Goal: Information Seeking & Learning: Learn about a topic

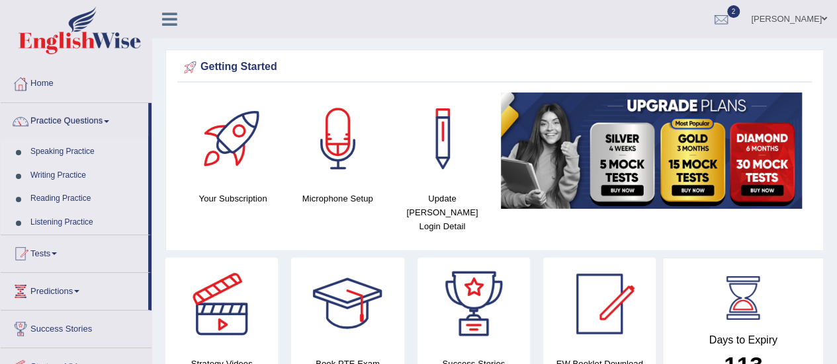
drag, startPoint x: 0, startPoint y: 0, endPoint x: 65, endPoint y: 200, distance: 210.9
click at [65, 200] on link "Reading Practice" at bounding box center [86, 199] width 124 height 24
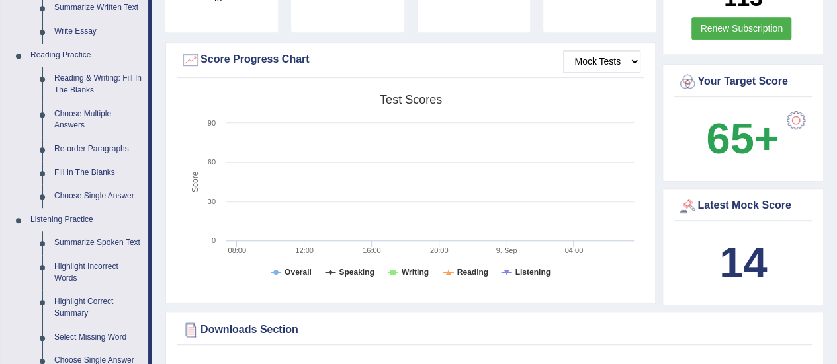
scroll to position [363, 0]
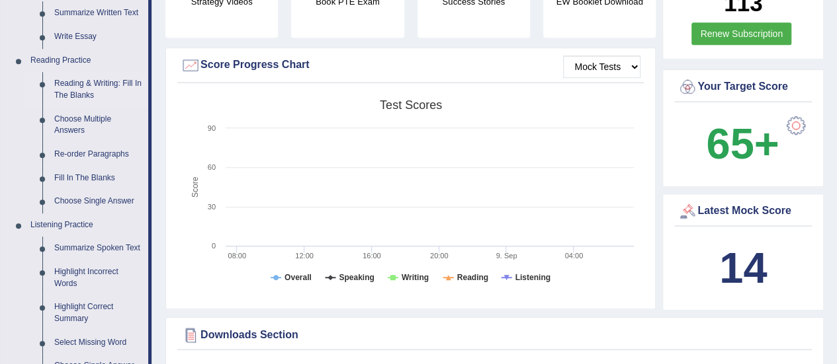
click at [86, 87] on link "Reading & Writing: Fill In The Blanks" at bounding box center [98, 89] width 100 height 35
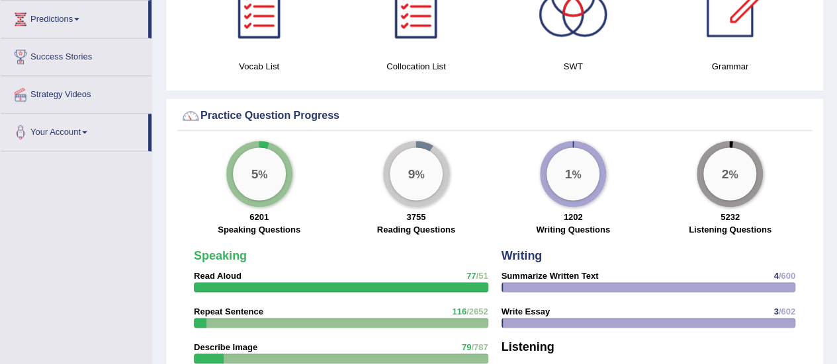
scroll to position [883, 0]
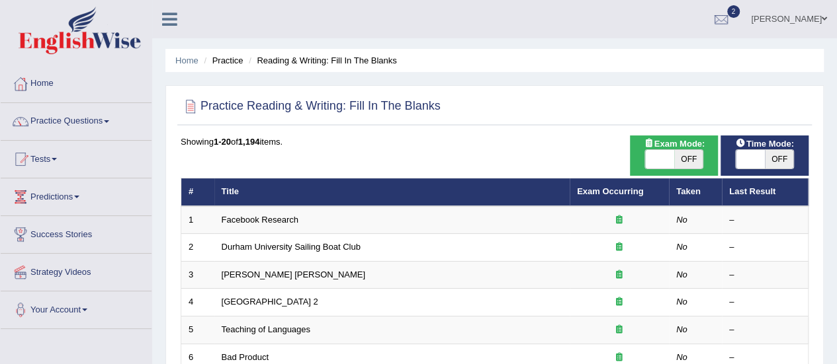
click at [774, 155] on span "OFF" at bounding box center [779, 159] width 29 height 19
checkbox input "true"
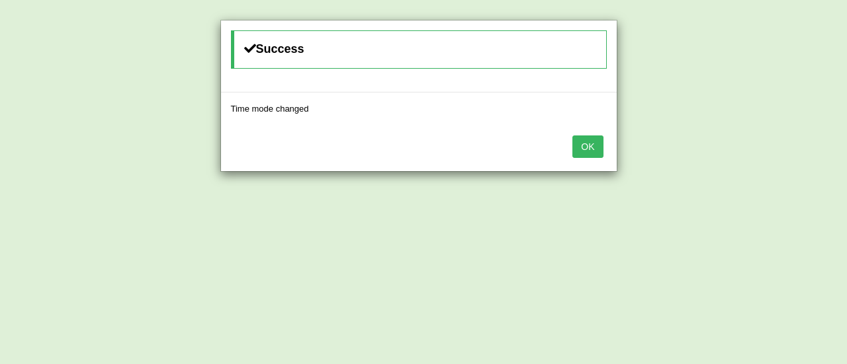
click at [591, 145] on button "OK" at bounding box center [587, 147] width 30 height 22
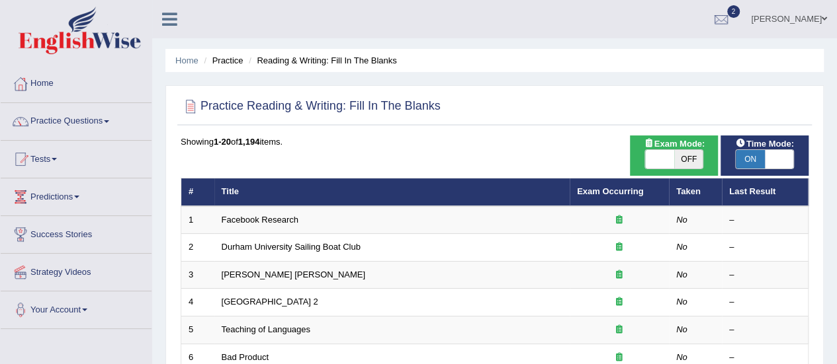
click at [687, 158] on span "OFF" at bounding box center [688, 159] width 29 height 19
checkbox input "true"
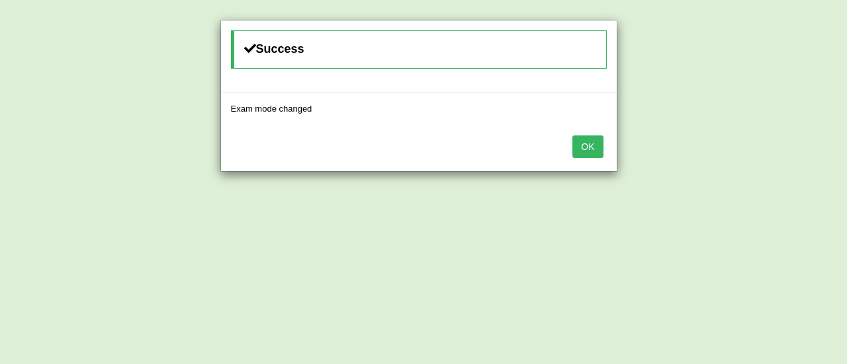
click at [597, 150] on button "OK" at bounding box center [587, 147] width 30 height 22
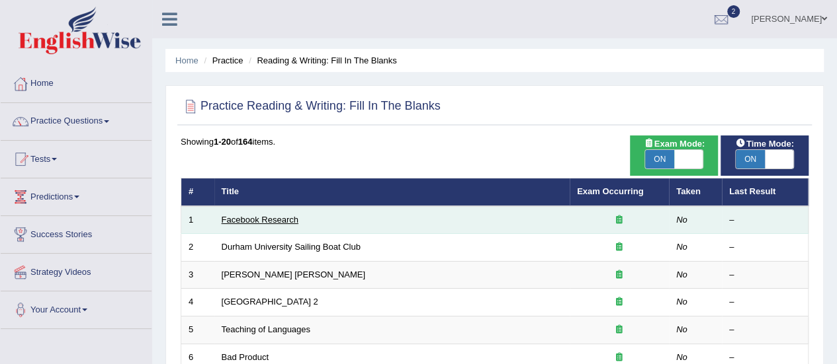
click at [275, 221] on link "Facebook Research" at bounding box center [260, 220] width 77 height 10
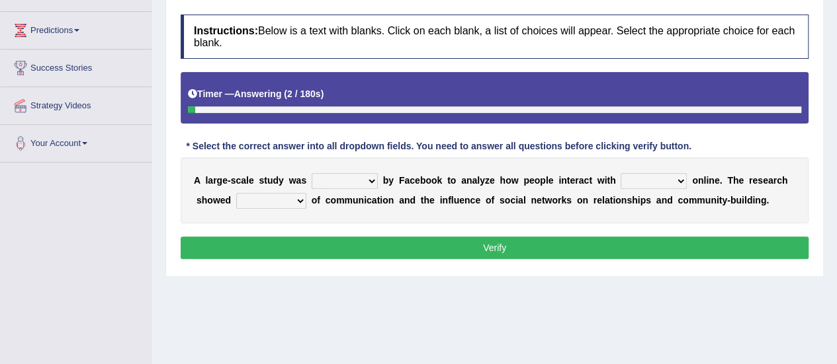
scroll to position [170, 0]
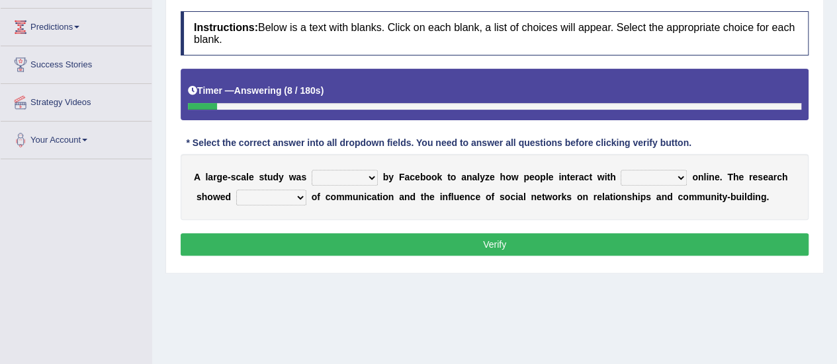
click at [369, 177] on select "surveyed had asked made" at bounding box center [345, 178] width 66 height 16
select select "asked"
click at [312, 170] on select "surveyed had asked made" at bounding box center [345, 178] width 66 height 16
click at [679, 174] on select "together all each other another" at bounding box center [653, 178] width 66 height 16
click at [676, 175] on select "together all each other another" at bounding box center [653, 178] width 66 height 16
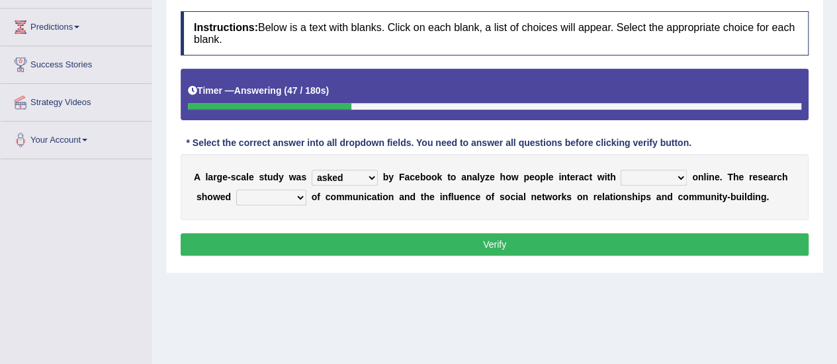
select select "each other"
click at [620, 170] on select "together all each other another" at bounding box center [653, 178] width 66 height 16
click at [296, 198] on select "advantages standards fellowships patterns" at bounding box center [271, 198] width 70 height 16
select select "advantages"
click at [236, 190] on select "advantages standards fellowships patterns" at bounding box center [271, 198] width 70 height 16
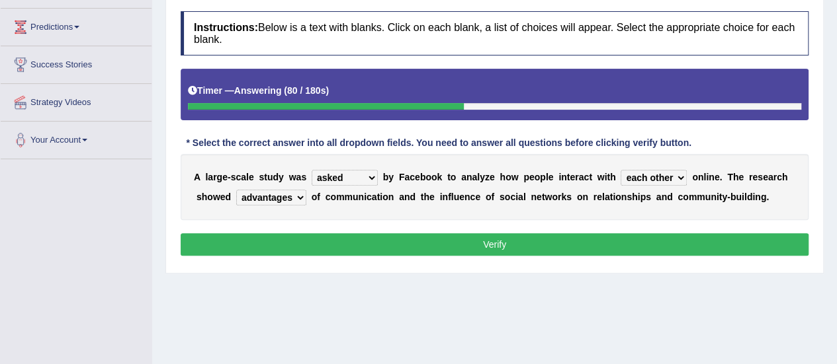
click at [302, 245] on button "Verify" at bounding box center [495, 245] width 628 height 22
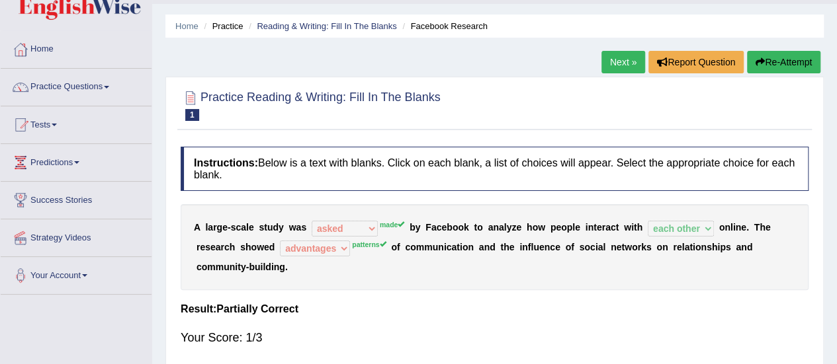
scroll to position [30, 0]
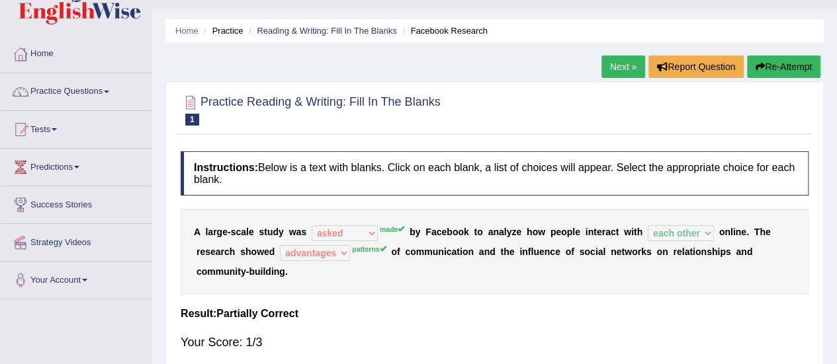
click at [613, 70] on link "Next »" at bounding box center [623, 67] width 44 height 22
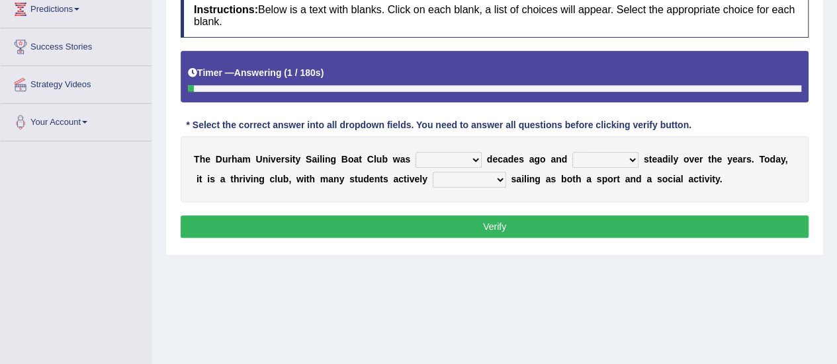
scroll to position [187, 0]
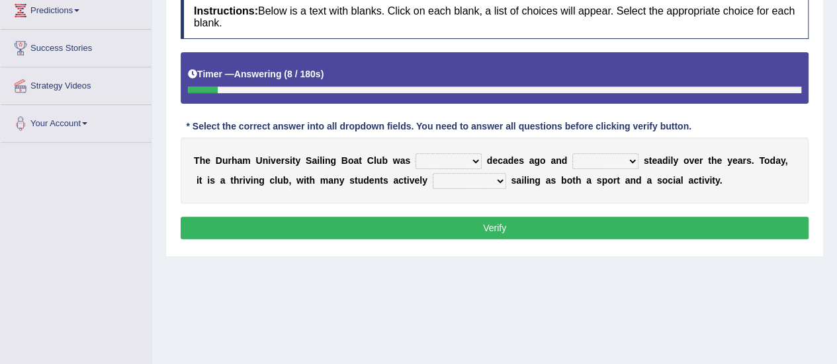
click at [473, 161] on select "found fund founded find" at bounding box center [448, 161] width 66 height 16
select select "found"
click at [415, 153] on select "found fund founded find" at bounding box center [448, 161] width 66 height 16
click at [630, 157] on select "grow growing has grown grown" at bounding box center [605, 161] width 66 height 16
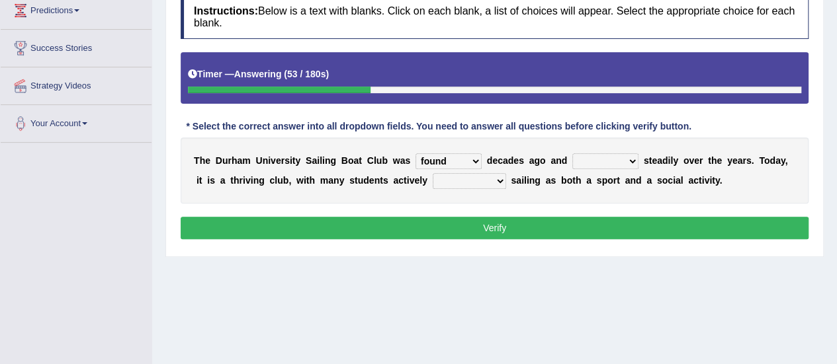
select select "grown"
click at [572, 153] on select "grow growing has grown grown" at bounding box center [605, 161] width 66 height 16
click at [496, 181] on select "enjoy enjoyed are enjoying enjoying" at bounding box center [469, 181] width 73 height 16
select select "enjoying"
click at [433, 173] on select "enjoy enjoyed are enjoying enjoying" at bounding box center [469, 181] width 73 height 16
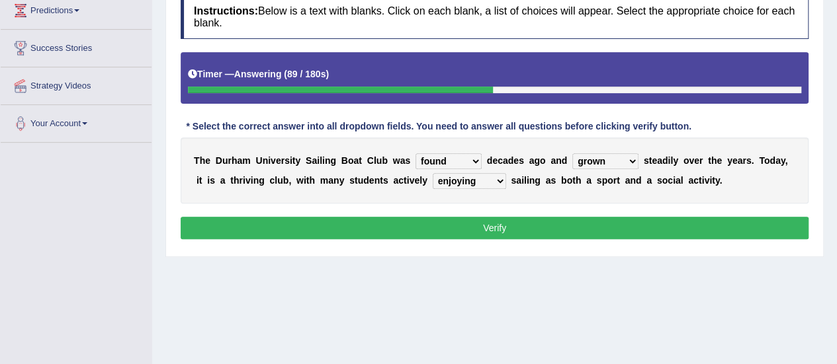
click at [477, 229] on button "Verify" at bounding box center [495, 228] width 628 height 22
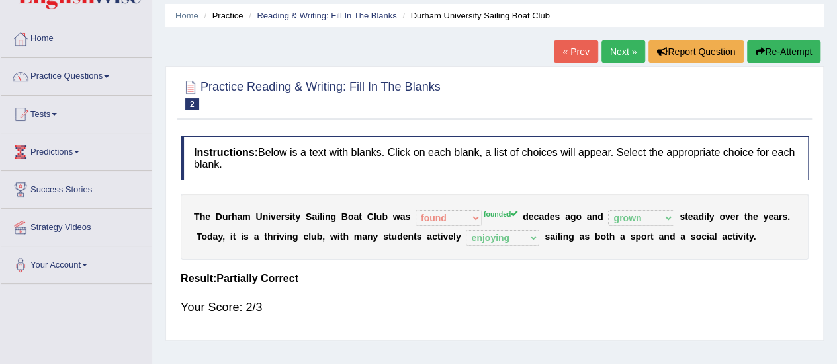
scroll to position [28, 0]
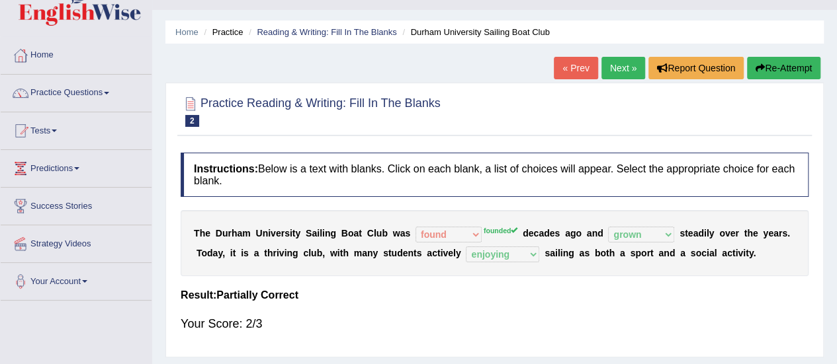
click at [623, 69] on link "Next »" at bounding box center [623, 68] width 44 height 22
click at [617, 71] on link "Next »" at bounding box center [623, 68] width 44 height 22
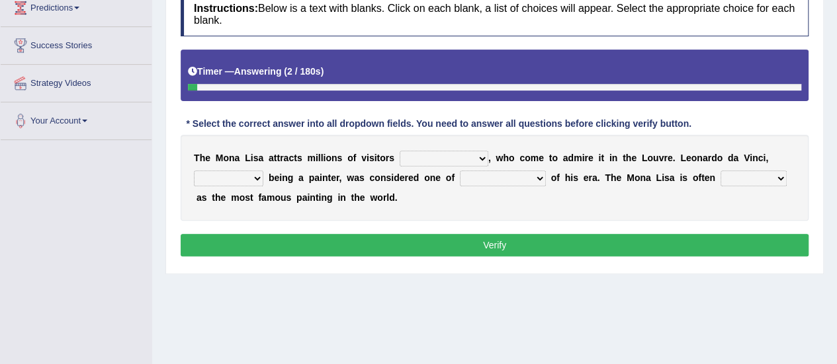
scroll to position [189, 0]
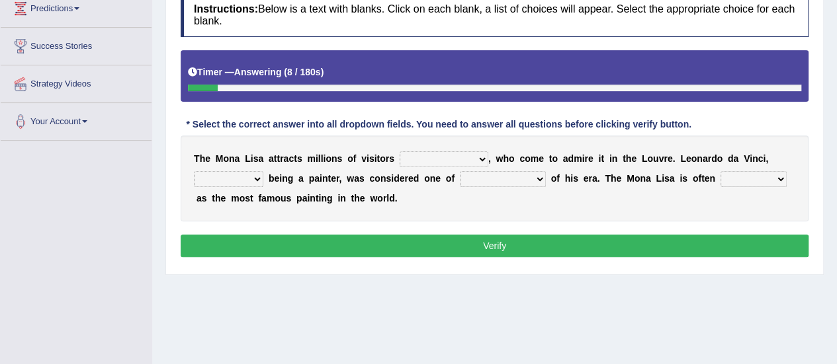
click at [479, 155] on select "around the year the all year all year round per year" at bounding box center [444, 159] width 89 height 16
select select "around the year"
click at [400, 151] on select "around the year the all year all year round per year" at bounding box center [444, 159] width 89 height 16
click at [253, 179] on select "rather than as much as as well as as long as" at bounding box center [228, 179] width 69 height 16
select select "rather than"
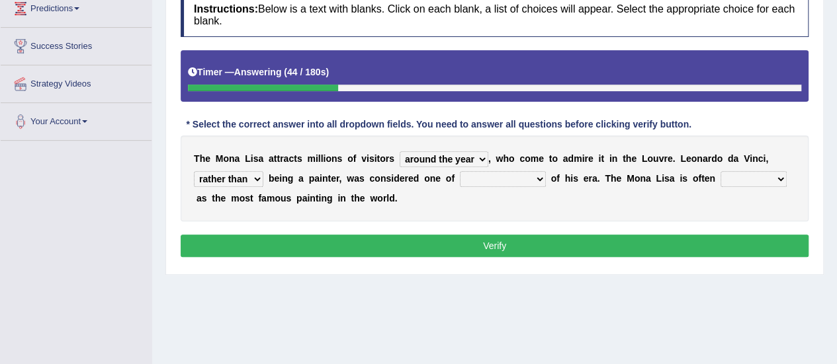
click at [194, 171] on select "rather than as much as as well as as long as" at bounding box center [228, 179] width 69 height 16
click at [536, 179] on select "better artists artist the better artist the best artists" at bounding box center [503, 179] width 86 height 16
select select "the best artists"
click at [460, 171] on select "better artists artist the better artist the best artists" at bounding box center [503, 179] width 86 height 16
click at [761, 180] on select "classified suggested predicted described" at bounding box center [753, 179] width 66 height 16
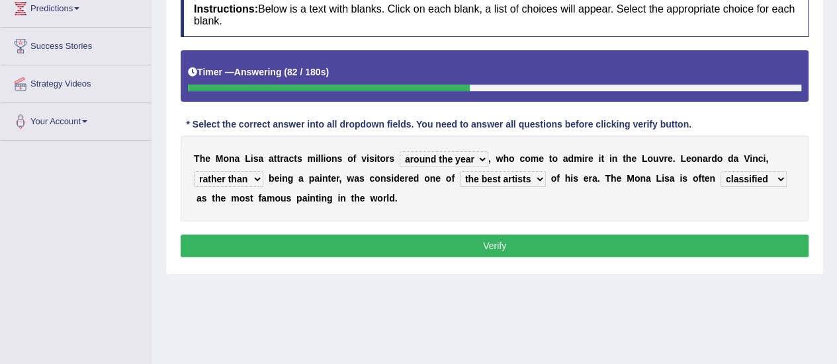
click at [720, 171] on select "classified suggested predicted described" at bounding box center [753, 179] width 66 height 16
click at [778, 176] on select "classified suggested predicted described" at bounding box center [753, 179] width 66 height 16
select select "described"
click at [720, 171] on select "classified suggested predicted described" at bounding box center [753, 179] width 66 height 16
click at [691, 244] on button "Verify" at bounding box center [495, 246] width 628 height 22
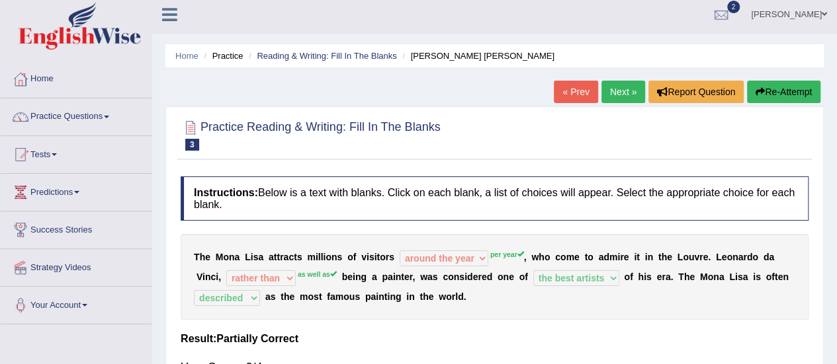
scroll to position [3, 0]
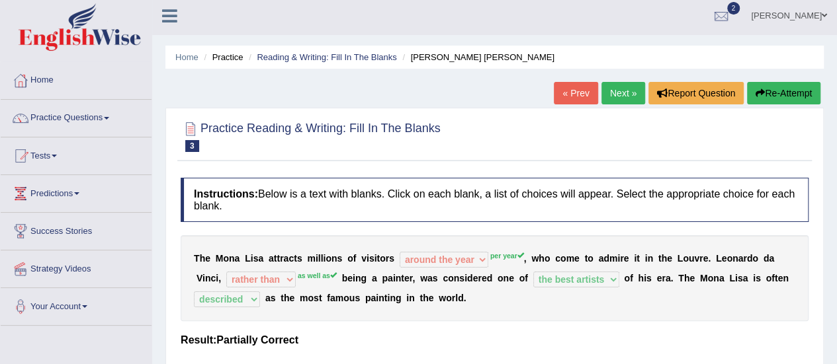
click at [618, 91] on link "Next »" at bounding box center [623, 93] width 44 height 22
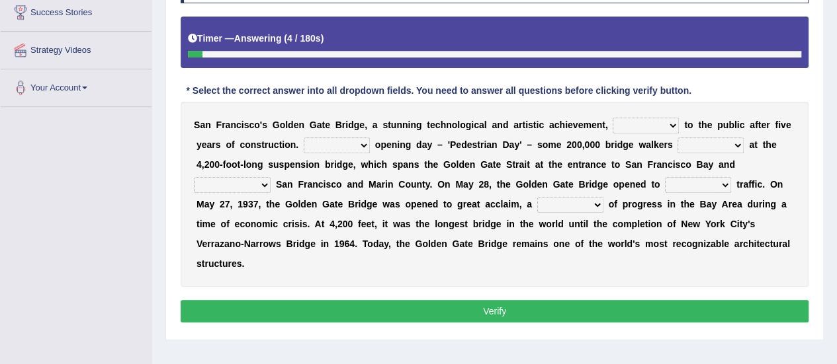
scroll to position [227, 0]
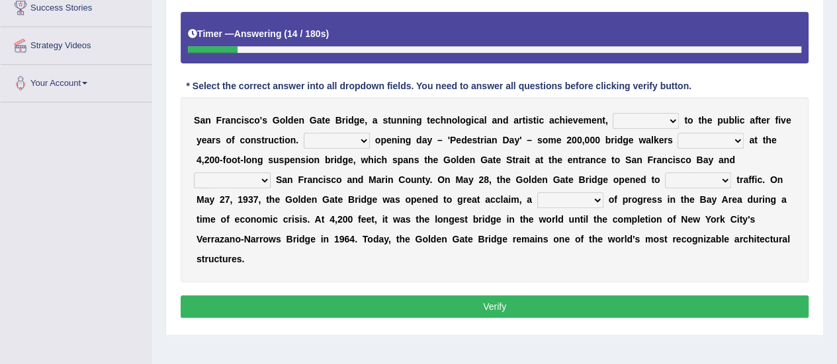
click at [669, 122] on select "opens closes appears equals" at bounding box center [646, 121] width 66 height 16
select select "opens"
click at [613, 113] on select "opens closes appears equals" at bounding box center [646, 121] width 66 height 16
click at [368, 140] on select "On During Since When" at bounding box center [337, 141] width 66 height 16
select select "On"
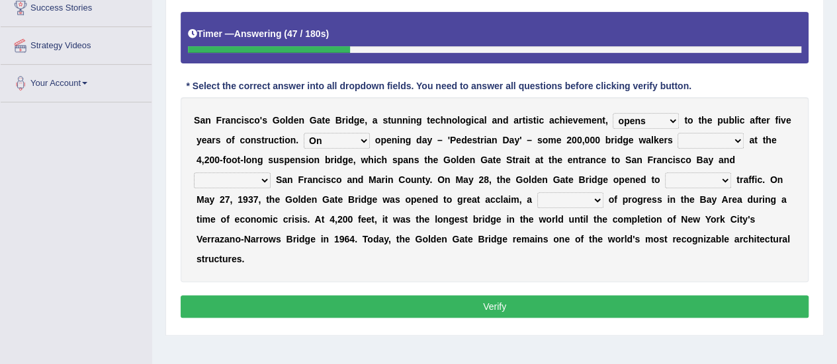
click at [304, 133] on select "On During Since When" at bounding box center [337, 141] width 66 height 16
click at [734, 139] on select "stationed looked marveled laughed" at bounding box center [710, 141] width 66 height 16
select select "marveled"
click at [677, 133] on select "stationed looked marveled laughed" at bounding box center [710, 141] width 66 height 16
click at [260, 182] on select "separates connects channels differentiates" at bounding box center [232, 181] width 77 height 16
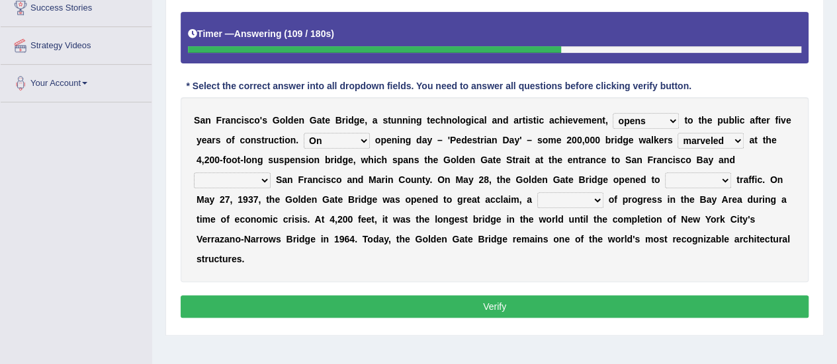
select select "connects"
click at [194, 173] on select "separates connects channels differentiates" at bounding box center [232, 181] width 77 height 16
click at [721, 178] on select "aquatic vehicular airborne watertight" at bounding box center [698, 181] width 66 height 16
select select "vehicular"
click at [665, 173] on select "aquatic vehicular airborne watertight" at bounding box center [698, 181] width 66 height 16
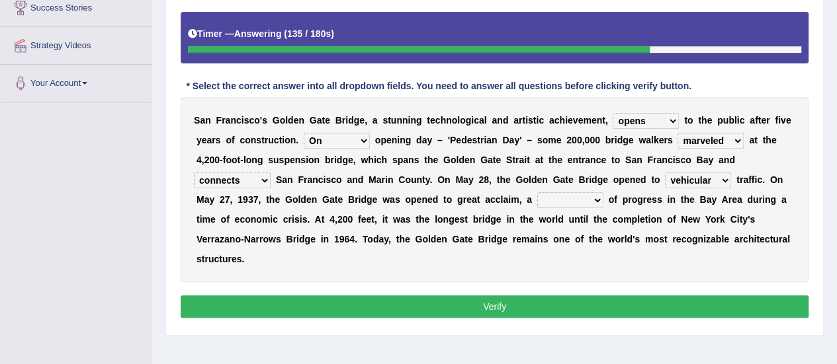
click at [592, 196] on select "denial symbol technique yield" at bounding box center [570, 200] width 66 height 16
select select "symbol"
click at [537, 192] on select "denial symbol technique yield" at bounding box center [570, 200] width 66 height 16
click at [520, 308] on button "Verify" at bounding box center [495, 307] width 628 height 22
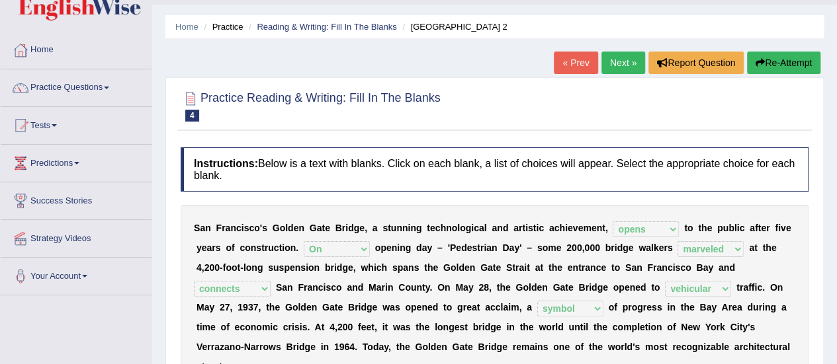
scroll to position [33, 0]
click at [619, 64] on link "Next »" at bounding box center [623, 63] width 44 height 22
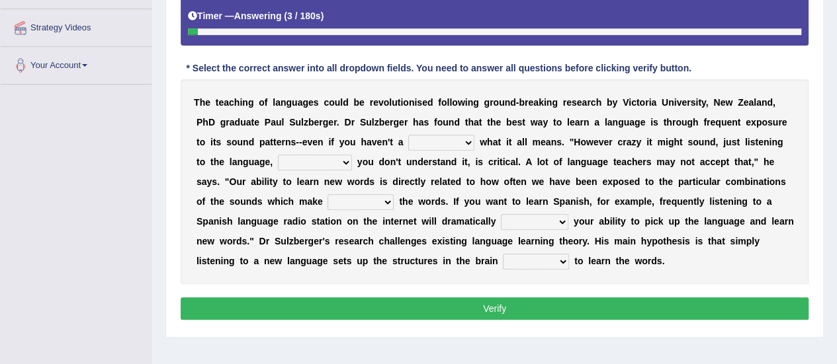
scroll to position [249, 0]
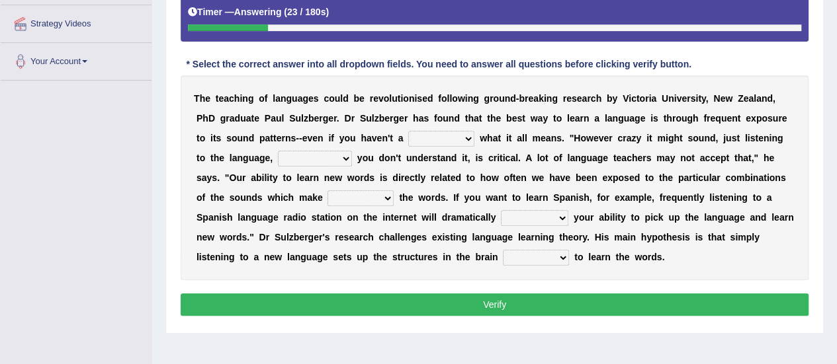
click at [466, 138] on select "dew claw clue due" at bounding box center [441, 139] width 66 height 16
select select "clue"
click at [408, 131] on select "dew claw clue due" at bounding box center [441, 139] width 66 height 16
click at [347, 158] on select "but also all together even though if so" at bounding box center [315, 159] width 74 height 16
select select "even though"
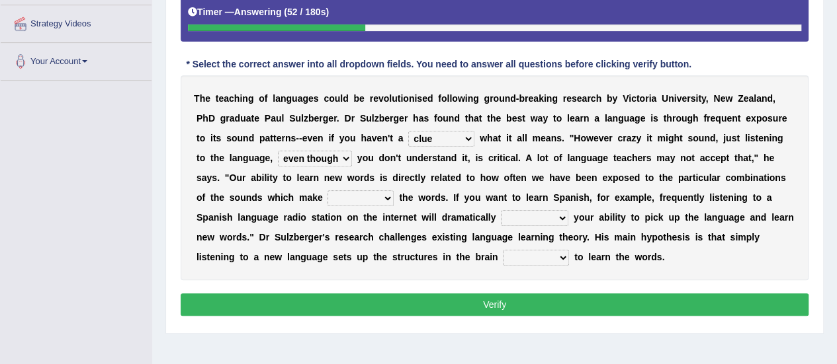
click at [278, 151] on select "but also all together even though if so" at bounding box center [315, 159] width 74 height 16
click at [385, 199] on select "down up of on" at bounding box center [360, 199] width 66 height 16
select select "up"
click at [327, 191] on select "down up of on" at bounding box center [360, 199] width 66 height 16
click at [559, 216] on select "evaluate exaggerate describe boost" at bounding box center [534, 218] width 67 height 16
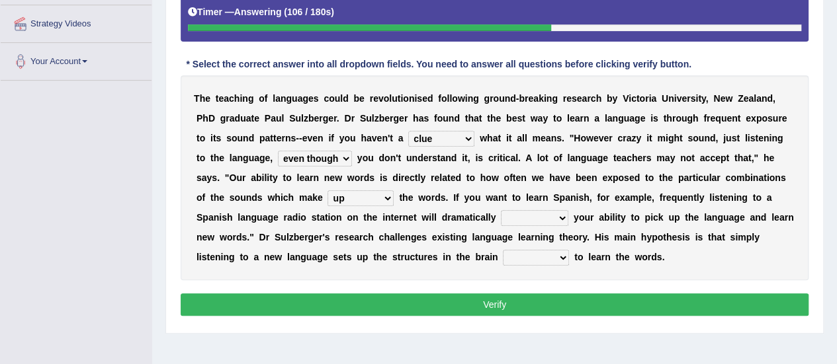
select select "boost"
click at [501, 210] on select "evaluate exaggerate describe boost" at bounding box center [534, 218] width 67 height 16
click at [557, 255] on select "requiring required directed to require" at bounding box center [536, 258] width 66 height 16
select select "required"
click at [503, 250] on select "requiring required directed to require" at bounding box center [536, 258] width 66 height 16
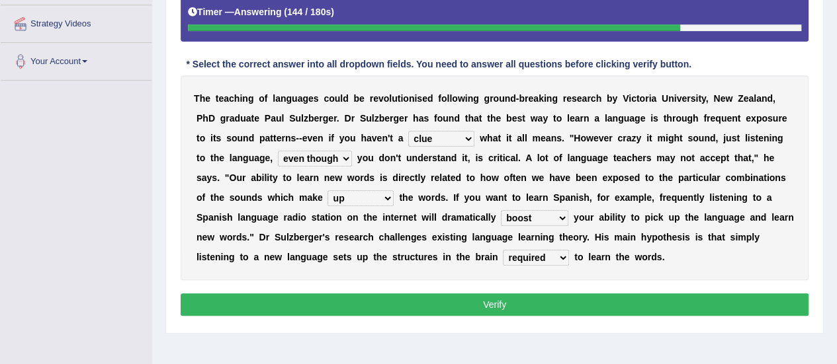
click at [546, 307] on button "Verify" at bounding box center [495, 305] width 628 height 22
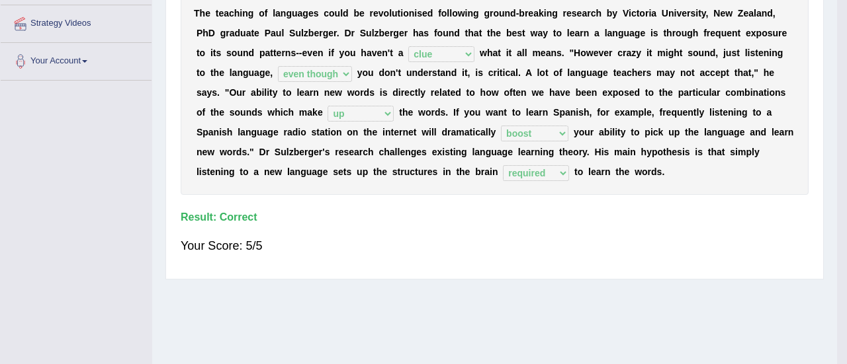
click at [546, 307] on div "Home Practice Reading & Writing: Fill In The Blanks Teaching of Languages « Pre…" at bounding box center [494, 82] width 685 height 662
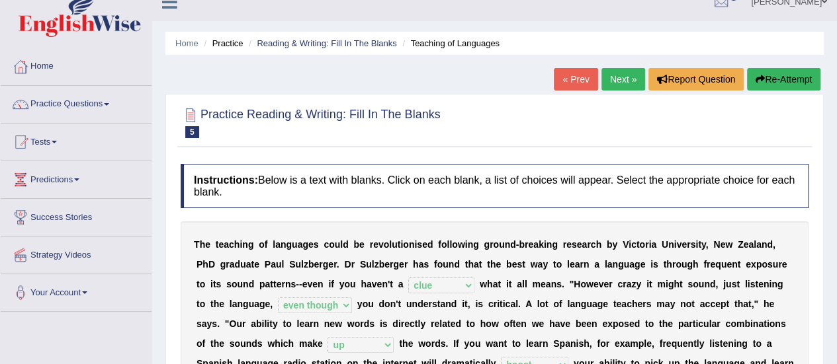
scroll to position [5, 0]
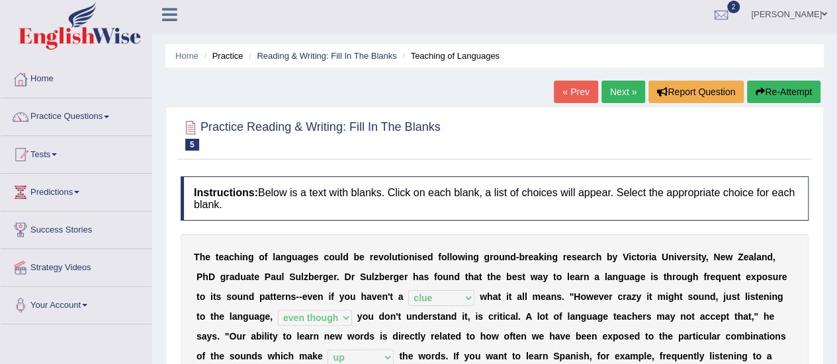
click at [617, 93] on link "Next »" at bounding box center [623, 92] width 44 height 22
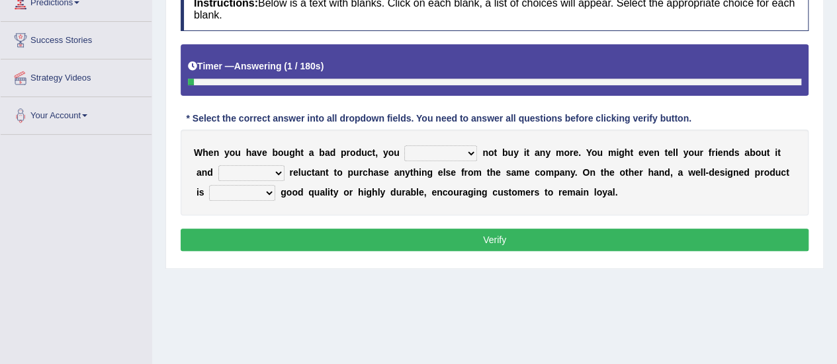
scroll to position [195, 0]
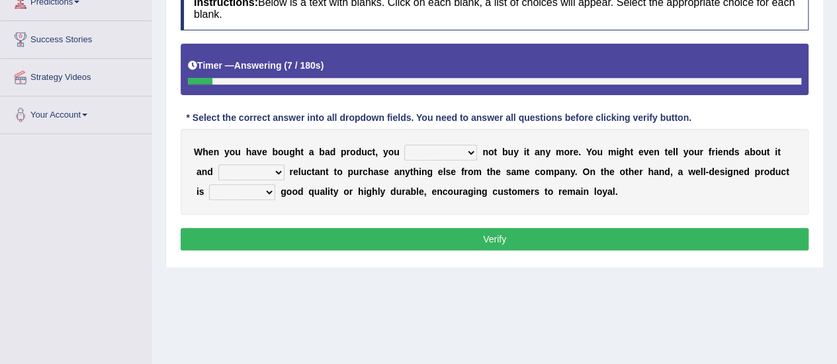
click at [464, 151] on select "would have should have should" at bounding box center [440, 153] width 73 height 16
select select "would"
click at [404, 145] on select "would have should have should" at bounding box center [440, 153] width 73 height 16
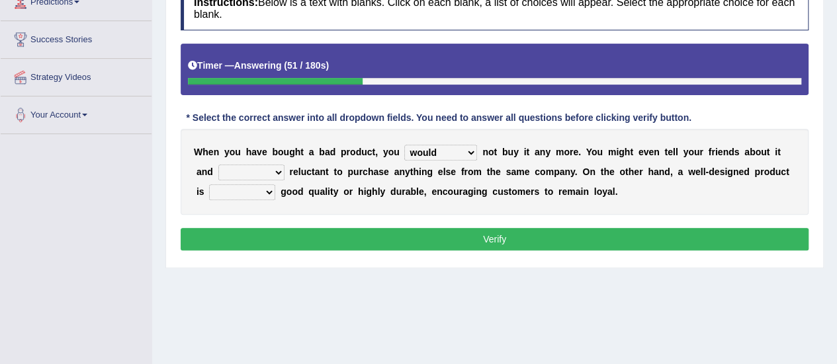
click at [274, 173] on select "is are be being" at bounding box center [251, 173] width 66 height 16
select select "be"
click at [218, 165] on select "is are be being" at bounding box center [251, 173] width 66 height 16
drag, startPoint x: 441, startPoint y: 198, endPoint x: 336, endPoint y: 199, distance: 104.5
click at [336, 199] on div "W h e n y o u h a v e b o u g h t a b a d p r o d u c t , y o u would have shou…" at bounding box center [495, 172] width 628 height 86
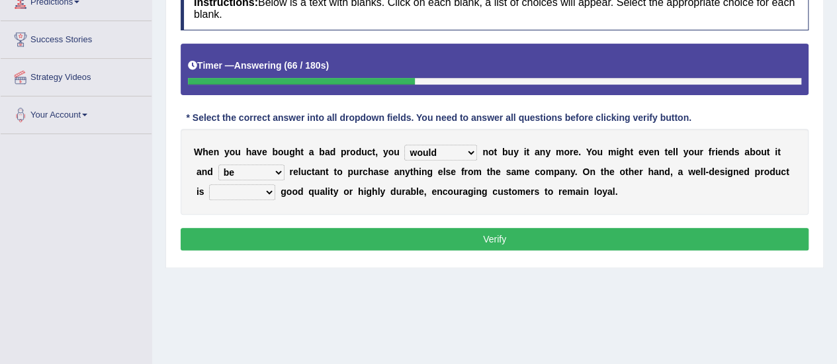
click at [266, 191] on select "both also neither either" at bounding box center [242, 193] width 66 height 16
select select "both"
click at [209, 185] on select "both also neither either" at bounding box center [242, 193] width 66 height 16
click at [235, 234] on button "Verify" at bounding box center [495, 239] width 628 height 22
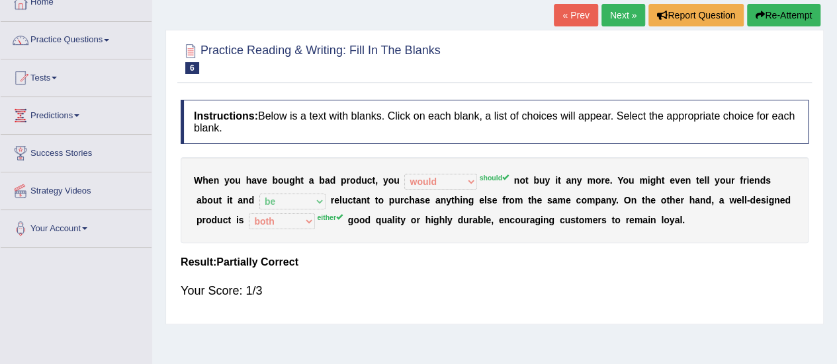
scroll to position [85, 0]
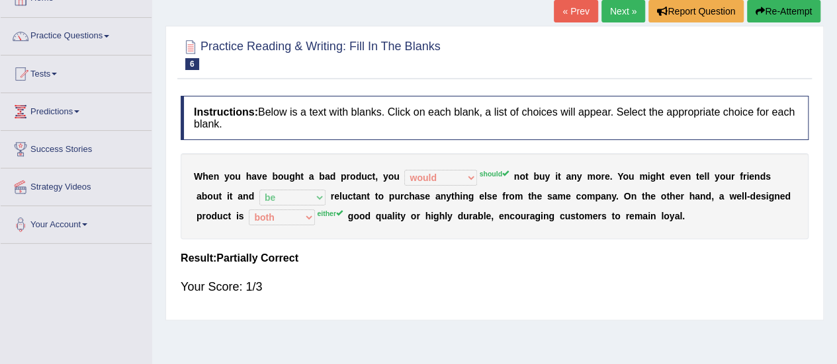
click at [777, 12] on button "Re-Attempt" at bounding box center [783, 11] width 73 height 22
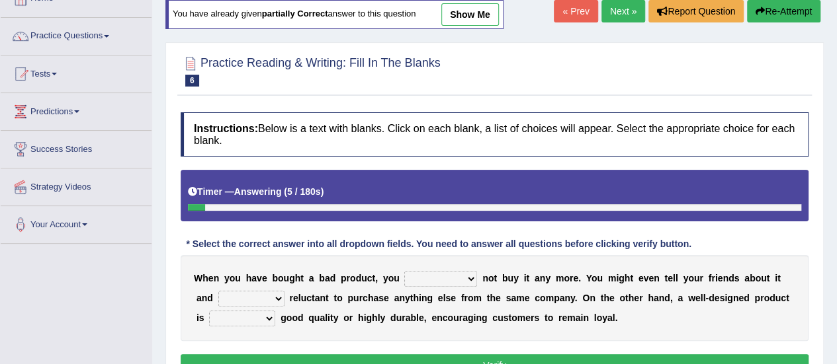
click at [468, 277] on select "would have should have should" at bounding box center [440, 279] width 73 height 16
select select "should"
click at [404, 271] on select "would have should have should" at bounding box center [440, 279] width 73 height 16
click at [278, 296] on select "is are be being" at bounding box center [251, 299] width 66 height 16
select select "be"
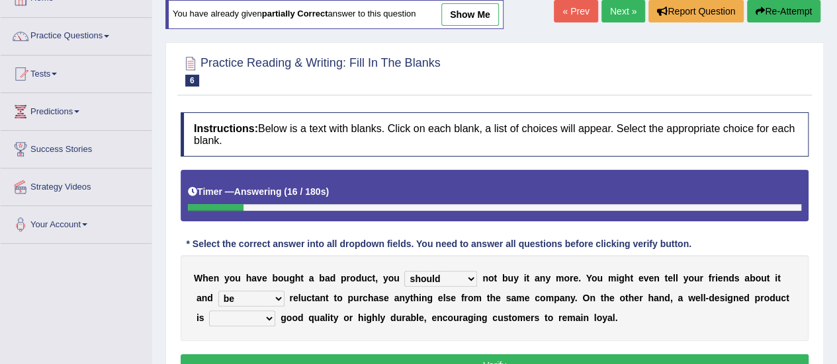
click at [218, 291] on select "is are be being" at bounding box center [251, 299] width 66 height 16
click at [270, 318] on select "both also neither either" at bounding box center [242, 319] width 66 height 16
select select "either"
click at [209, 311] on select "both also neither either" at bounding box center [242, 319] width 66 height 16
click at [279, 359] on button "Verify" at bounding box center [495, 366] width 628 height 22
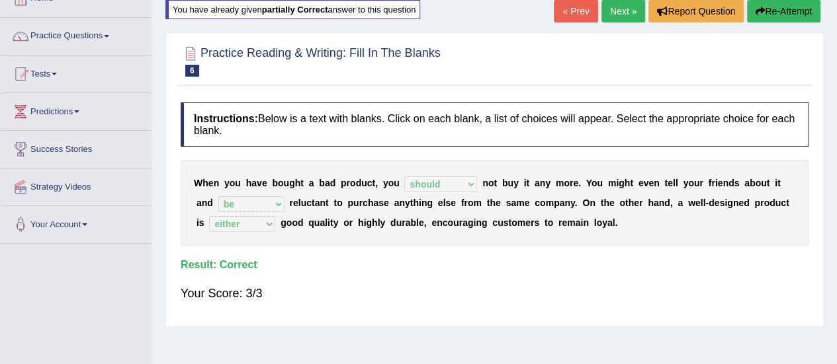
click at [614, 11] on link "Next »" at bounding box center [623, 11] width 44 height 22
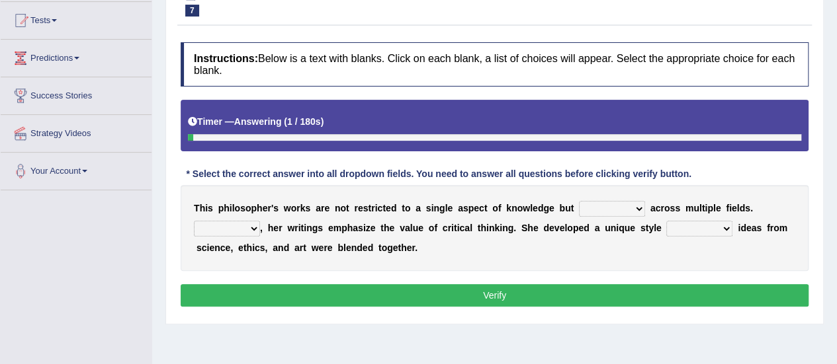
scroll to position [156, 0]
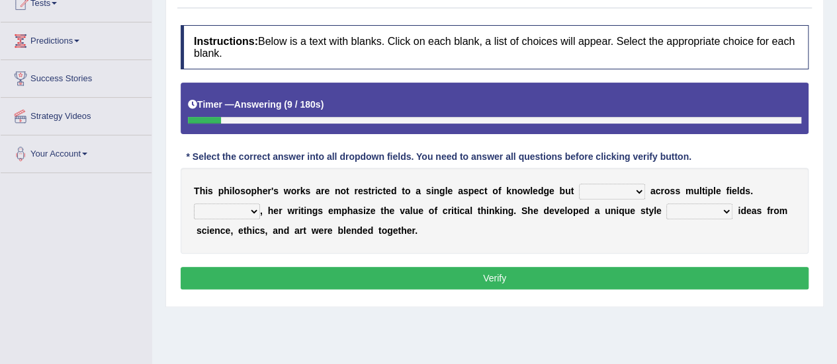
click at [634, 190] on select "constrain contain assemble extend" at bounding box center [612, 192] width 66 height 16
select select "contain"
click at [579, 184] on select "constrain contain assemble extend" at bounding box center [612, 192] width 66 height 16
click at [634, 192] on select "constrain contain assemble extend" at bounding box center [612, 192] width 66 height 16
click at [544, 240] on div "T h i s p h i l o s o p h e r ' s w o r k s a r e n o t r e s t r i c t e d t o…" at bounding box center [495, 211] width 628 height 86
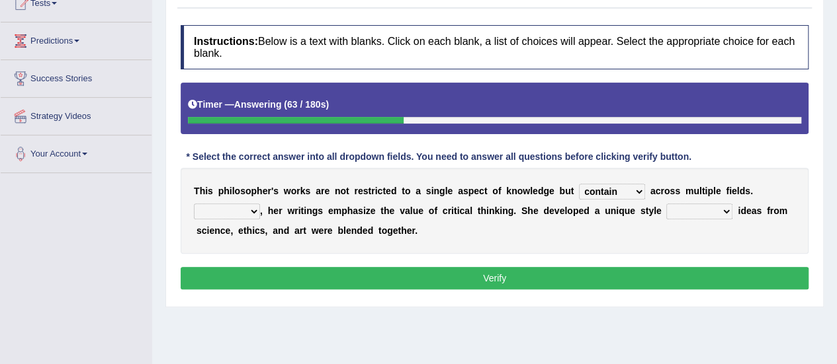
click at [253, 212] on select "Rather So Moreover Likely" at bounding box center [227, 212] width 66 height 16
select select "So"
click at [194, 204] on select "Rather So Moreover Likely" at bounding box center [227, 212] width 66 height 16
click at [724, 208] on select "in that that which in which" at bounding box center [699, 212] width 66 height 16
select select "in which"
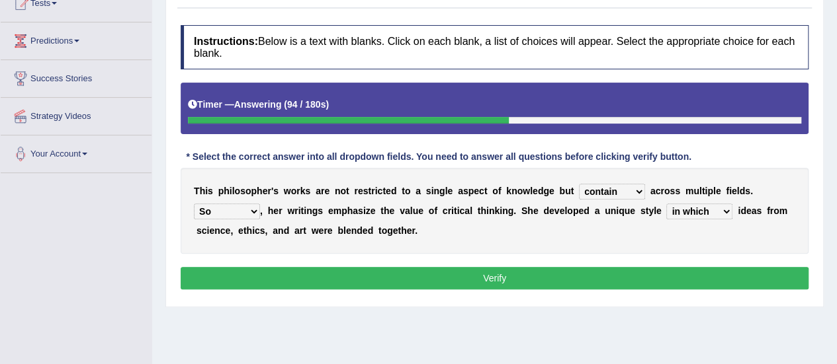
click at [666, 204] on select "in that that which in which" at bounding box center [699, 212] width 66 height 16
click at [624, 272] on button "Verify" at bounding box center [495, 278] width 628 height 22
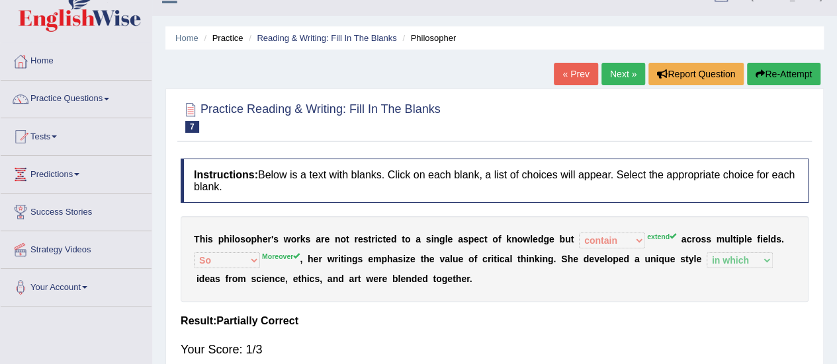
scroll to position [7, 0]
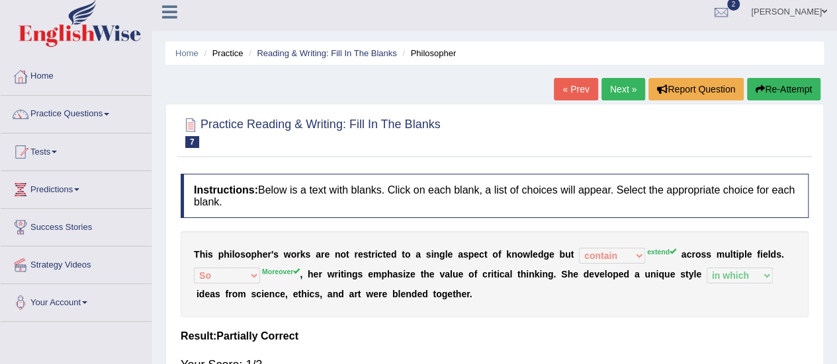
click at [618, 91] on link "Next »" at bounding box center [623, 89] width 44 height 22
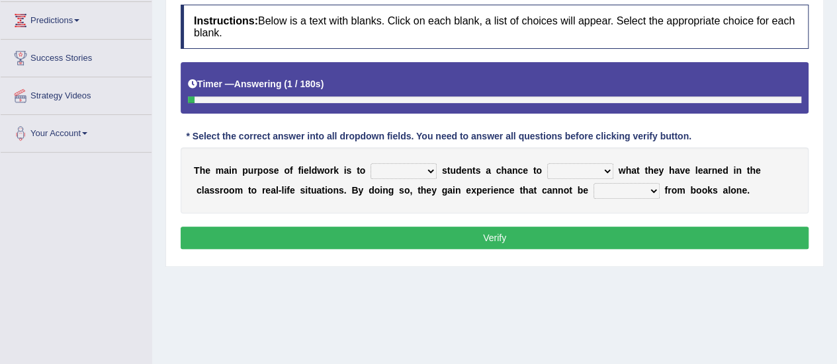
scroll to position [178, 0]
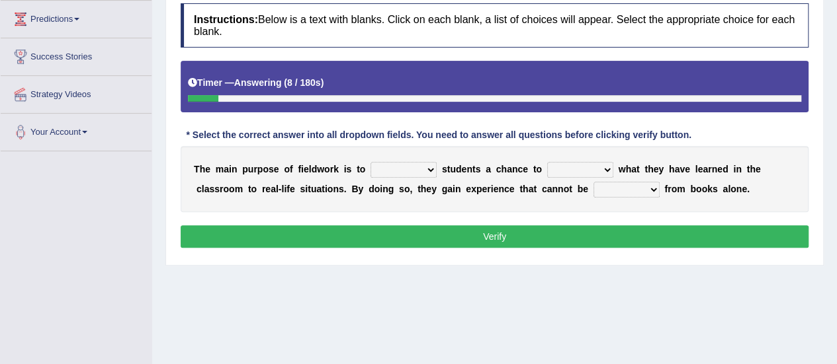
click at [427, 166] on select "resemble stow rave offer" at bounding box center [403, 170] width 66 height 16
click at [370, 162] on select "resemble stow rave offer" at bounding box center [403, 170] width 66 height 16
click at [427, 170] on select "resemble stow rave offer" at bounding box center [403, 170] width 66 height 16
click at [370, 162] on select "resemble stow rave offer" at bounding box center [403, 170] width 66 height 16
click at [423, 173] on select "resemble stow rave offer" at bounding box center [403, 170] width 66 height 16
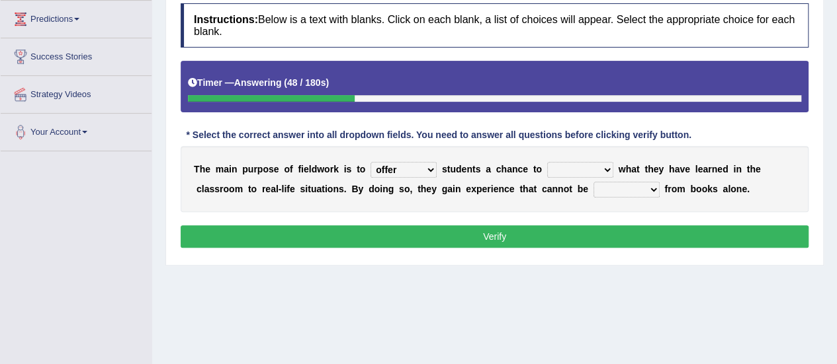
click at [423, 173] on select "resemble stow rave offer" at bounding box center [403, 170] width 66 height 16
select select "resemble"
click at [370, 162] on select "resemble stow rave offer" at bounding box center [403, 170] width 66 height 16
click at [601, 171] on select "compare align apply dismount" at bounding box center [580, 170] width 66 height 16
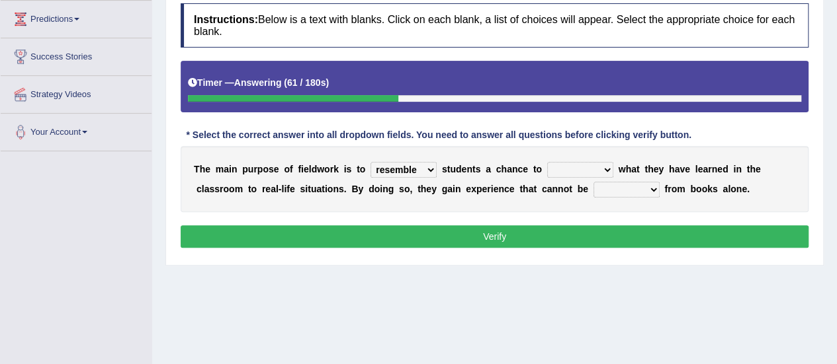
select select "compare"
click at [547, 162] on select "compare align apply dismount" at bounding box center [580, 170] width 66 height 16
click at [642, 187] on select "originated prepared obtained touted" at bounding box center [626, 190] width 66 height 16
select select "obtained"
click at [593, 182] on select "originated prepared obtained touted" at bounding box center [626, 190] width 66 height 16
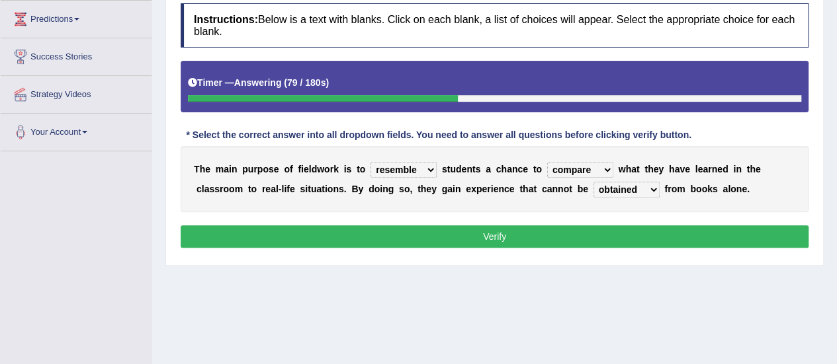
click at [569, 240] on button "Verify" at bounding box center [495, 237] width 628 height 22
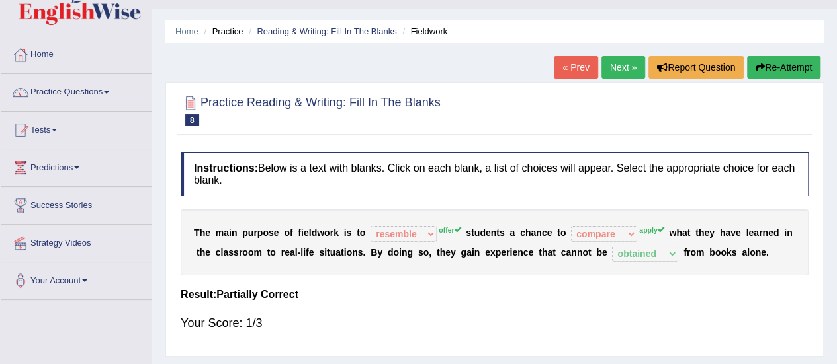
scroll to position [26, 0]
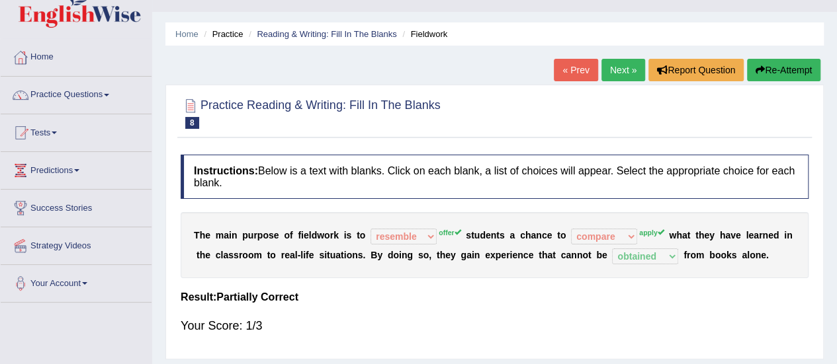
click at [613, 67] on link "Next »" at bounding box center [623, 70] width 44 height 22
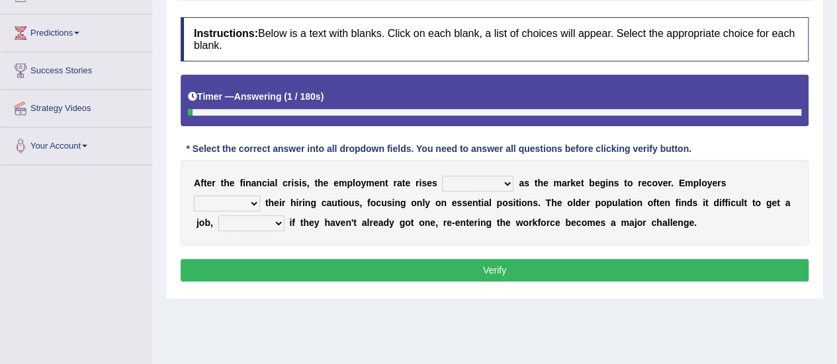
scroll to position [173, 0]
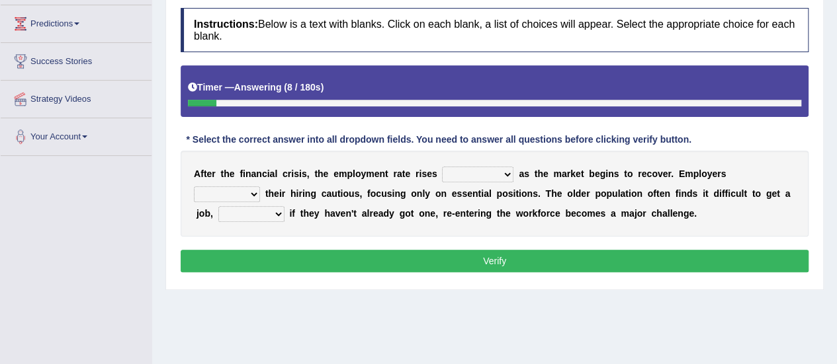
click at [497, 173] on select "normally conversely strenuously sharply" at bounding box center [477, 175] width 71 height 16
select select "sharply"
click at [442, 167] on select "normally conversely strenuously sharply" at bounding box center [477, 175] width 71 height 16
click at [253, 195] on select "keeping kept keep are kept" at bounding box center [227, 195] width 66 height 16
select select "are kept"
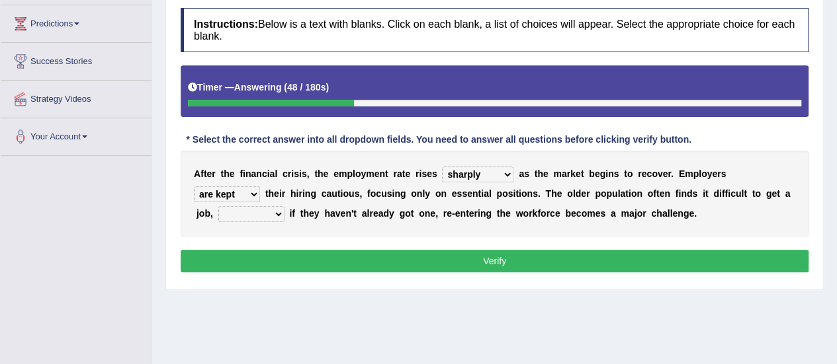
click at [194, 187] on select "keeping kept keep are kept" at bounding box center [227, 195] width 66 height 16
click at [275, 213] on select "although while then because" at bounding box center [251, 214] width 66 height 16
select select "because"
click at [218, 206] on select "although while then because" at bounding box center [251, 214] width 66 height 16
click at [284, 260] on button "Verify" at bounding box center [495, 261] width 628 height 22
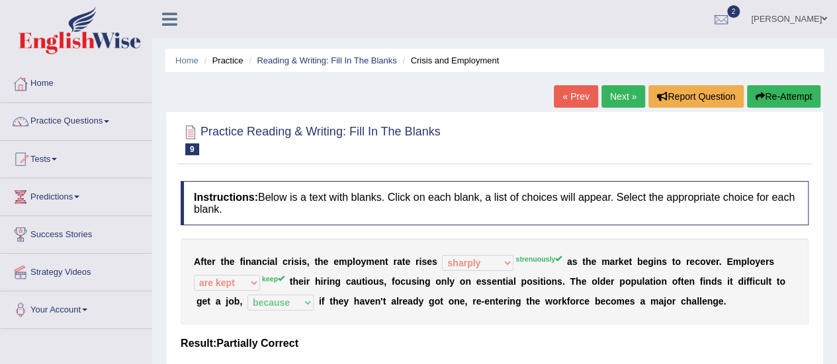
scroll to position [6, 0]
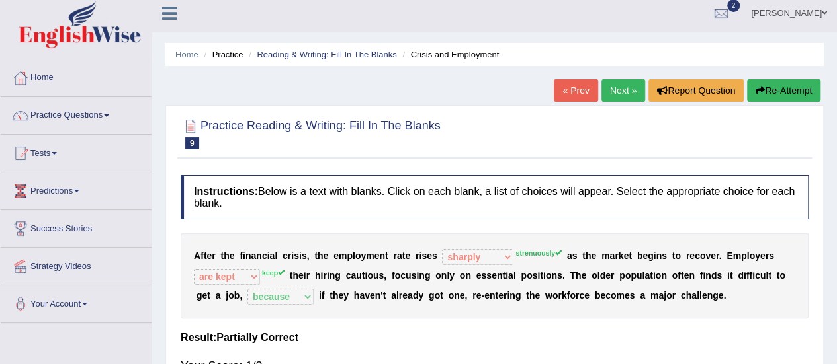
click at [609, 83] on link "Next »" at bounding box center [623, 90] width 44 height 22
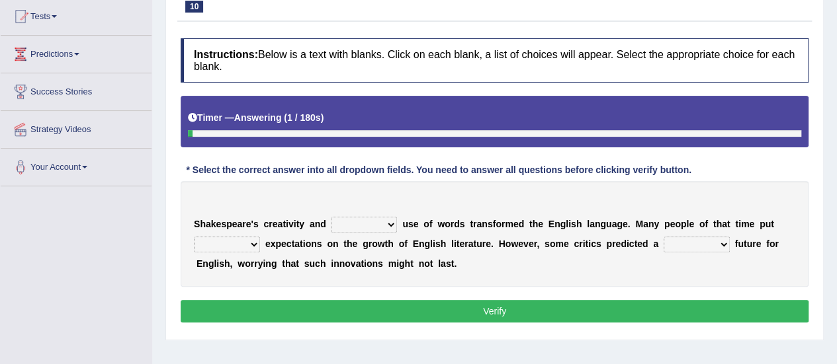
scroll to position [147, 0]
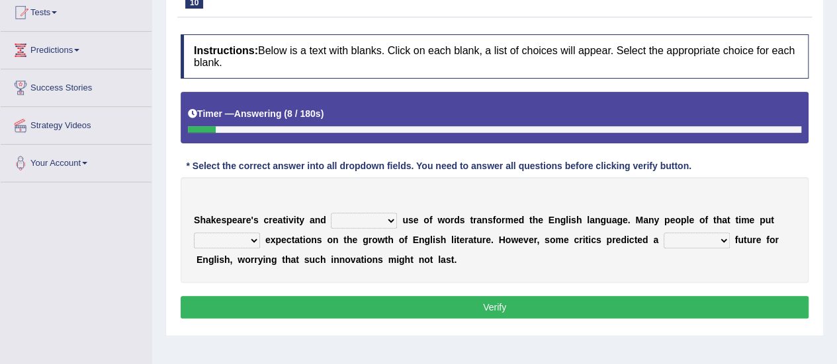
click at [384, 223] on select "idealized intensive fancied inventive" at bounding box center [364, 221] width 66 height 16
select select "inventive"
click at [331, 213] on select "idealized intensive fancied inventive" at bounding box center [364, 221] width 66 height 16
click at [253, 239] on select "wide much high more" at bounding box center [227, 241] width 66 height 16
select select "high"
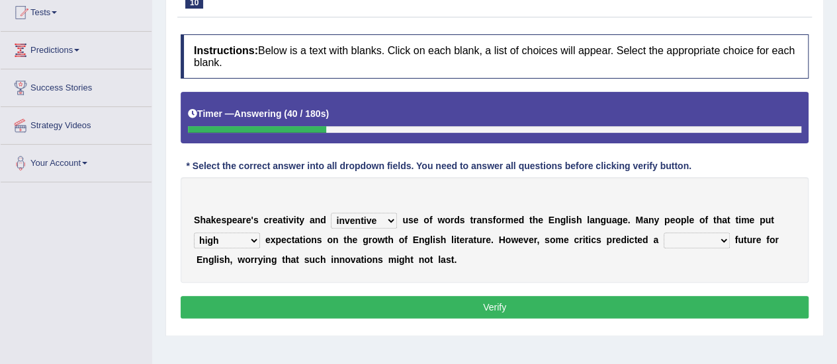
click at [194, 233] on select "wide much high more" at bounding box center [227, 241] width 66 height 16
click at [717, 240] on select "monetary promising irresistible daunting" at bounding box center [696, 241] width 66 height 16
click at [663, 233] on select "monetary promising irresistible daunting" at bounding box center [696, 241] width 66 height 16
click at [722, 241] on select "monetary promising irresistible daunting" at bounding box center [696, 241] width 66 height 16
select select "irresistible"
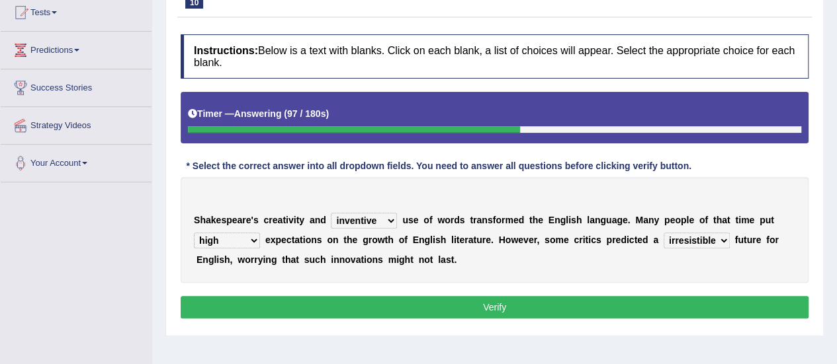
click at [663, 233] on select "monetary promising irresistible daunting" at bounding box center [696, 241] width 66 height 16
click at [697, 302] on button "Verify" at bounding box center [495, 307] width 628 height 22
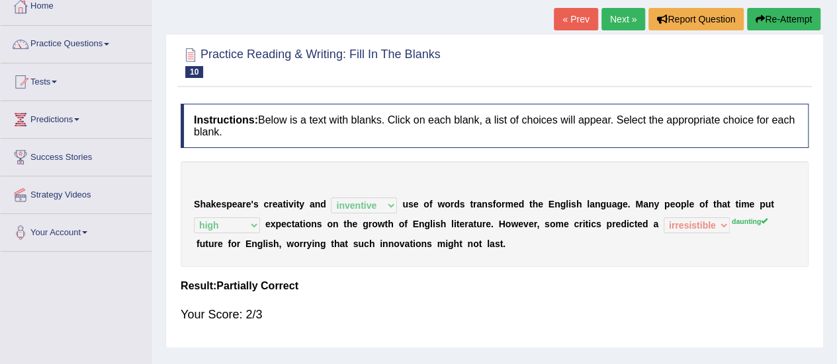
scroll to position [0, 0]
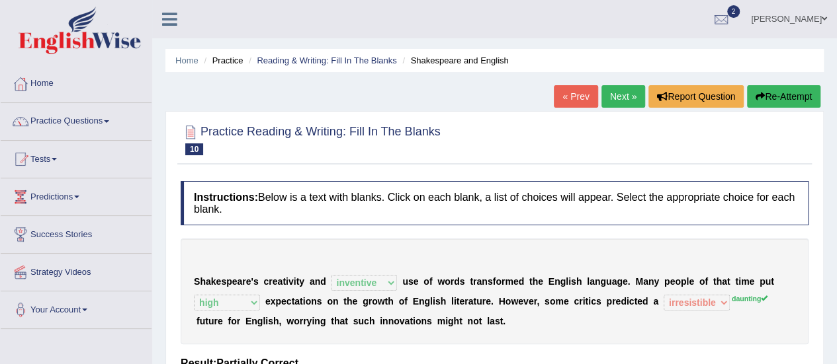
click at [619, 103] on link "Next »" at bounding box center [623, 96] width 44 height 22
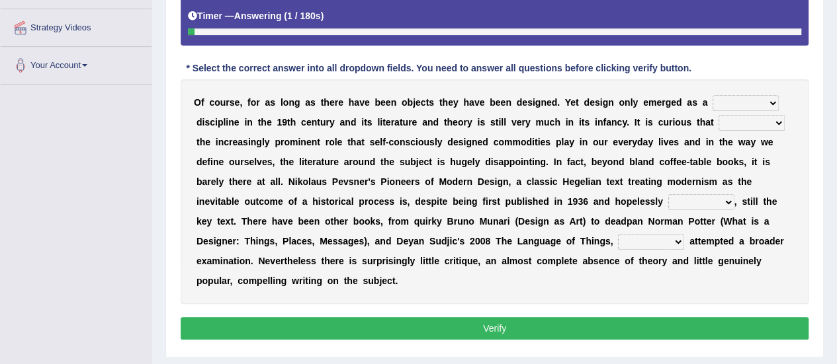
scroll to position [248, 0]
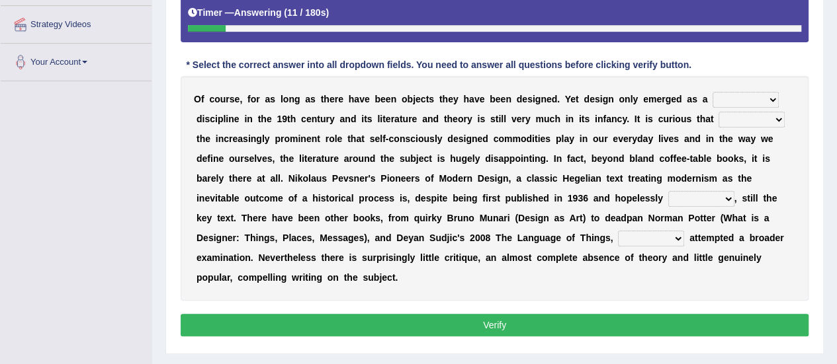
click at [762, 97] on select "bilateral ubiquitous foremost dedicated" at bounding box center [745, 100] width 66 height 16
select select "dedicated"
click at [712, 92] on select "bilateral ubiquitous foremost dedicated" at bounding box center [745, 100] width 66 height 16
click at [774, 118] on select "since despite within through" at bounding box center [751, 120] width 66 height 16
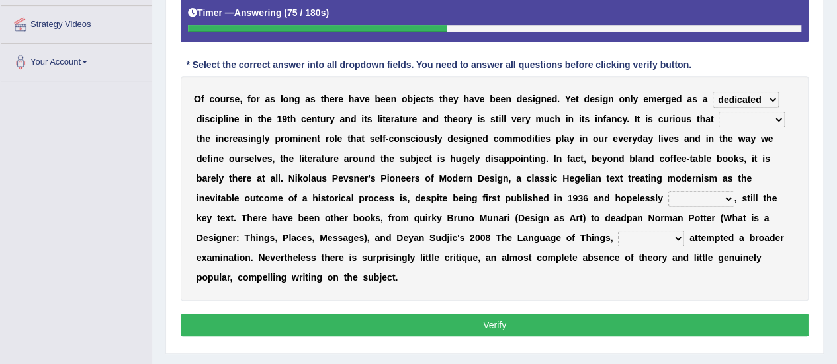
select select "within"
click at [718, 112] on select "since despite within through" at bounding box center [751, 120] width 66 height 16
click at [720, 194] on select "dates dating date dated" at bounding box center [701, 199] width 66 height 16
select select "dating"
click at [668, 191] on select "dates dating date dated" at bounding box center [701, 199] width 66 height 16
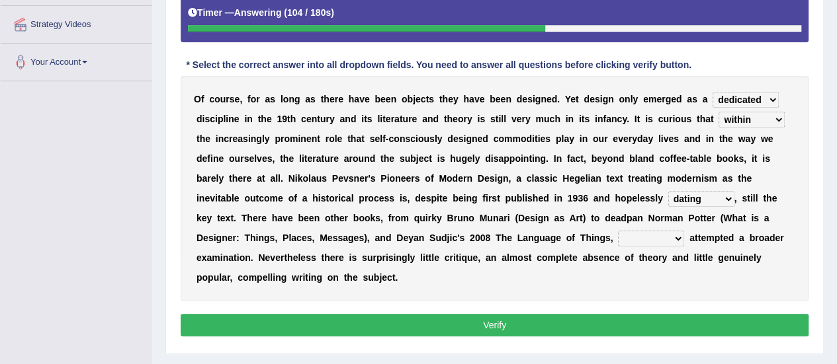
click at [665, 240] on select "which then however as" at bounding box center [651, 239] width 66 height 16
select select "which"
click at [618, 231] on select "which then however as" at bounding box center [651, 239] width 66 height 16
click at [614, 321] on button "Verify" at bounding box center [495, 325] width 628 height 22
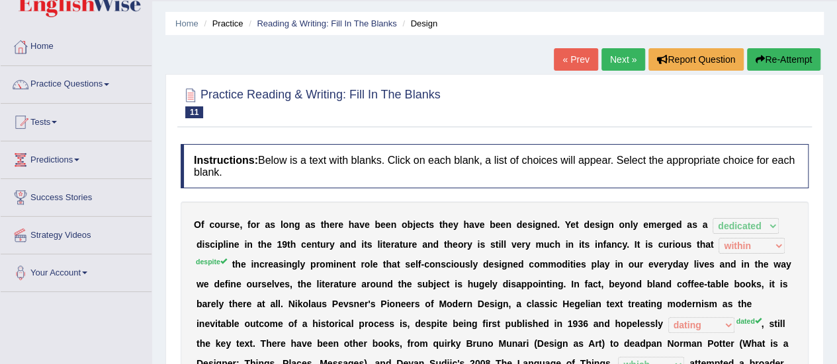
scroll to position [0, 0]
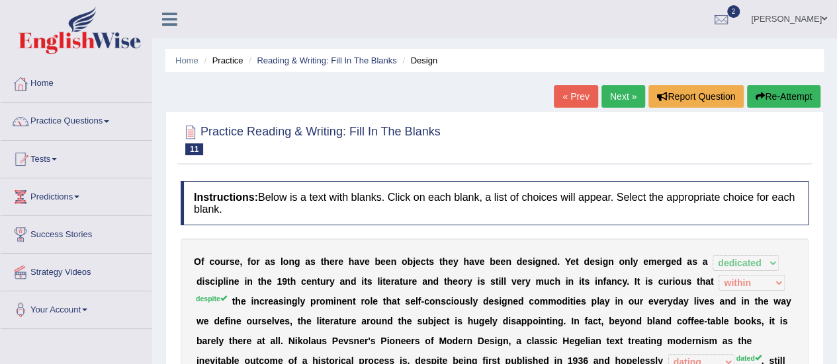
click at [613, 101] on link "Next »" at bounding box center [623, 96] width 44 height 22
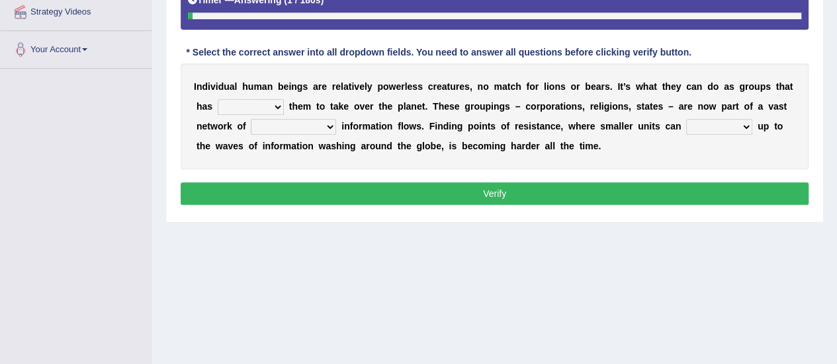
scroll to position [261, 0]
click at [274, 105] on select "enabled contended embodied conjured" at bounding box center [251, 107] width 66 height 16
select select "enabled"
click at [218, 99] on select "enabled contended embodied conjured" at bounding box center [251, 107] width 66 height 16
click at [320, 126] on select "interconnected overlapping fastened exploited" at bounding box center [293, 127] width 85 height 16
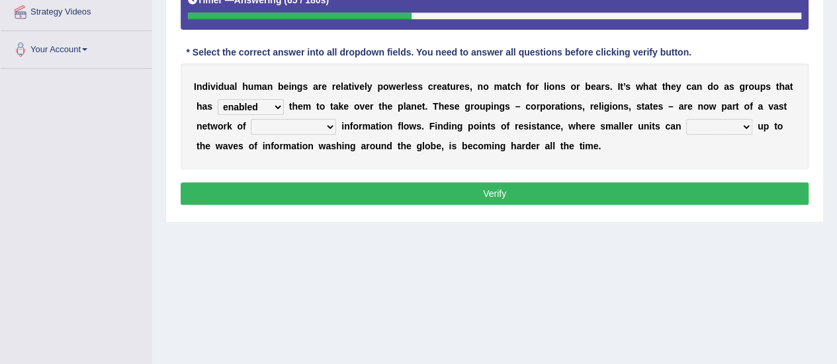
select select "fastened"
click at [251, 119] on select "interconnected overlapping fastened exploited" at bounding box center [293, 127] width 85 height 16
click at [724, 124] on select "stand raise hail pump" at bounding box center [719, 127] width 66 height 16
select select "raise"
click at [686, 119] on select "stand raise hail pump" at bounding box center [719, 127] width 66 height 16
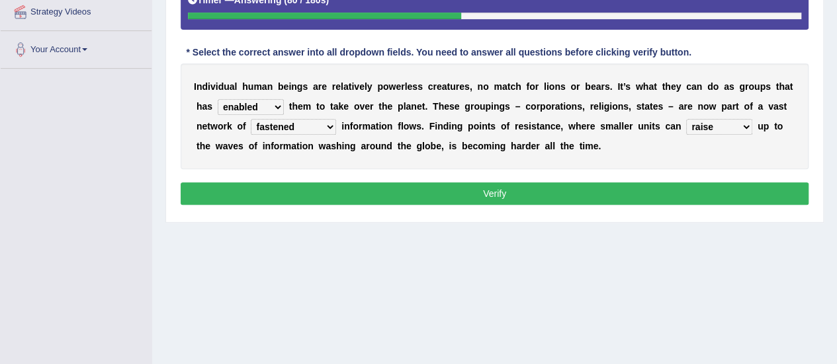
click at [700, 196] on button "Verify" at bounding box center [495, 194] width 628 height 22
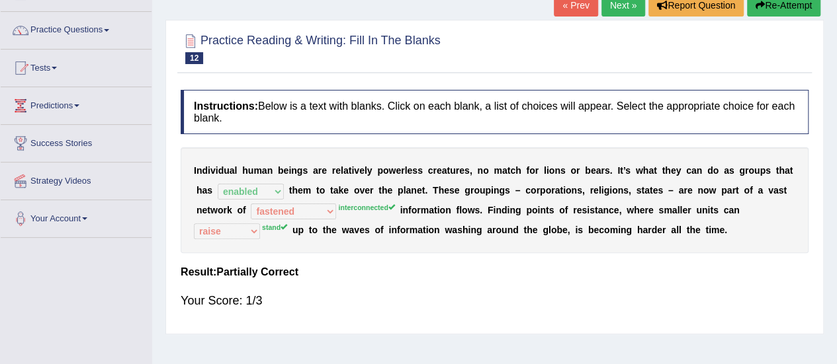
scroll to position [94, 0]
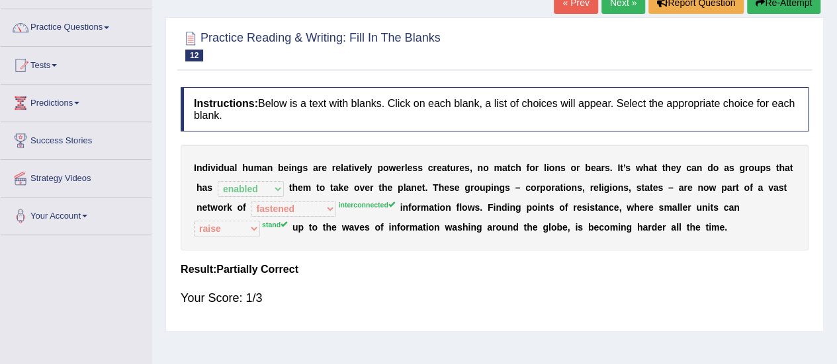
click at [617, 1] on link "Next »" at bounding box center [623, 2] width 44 height 22
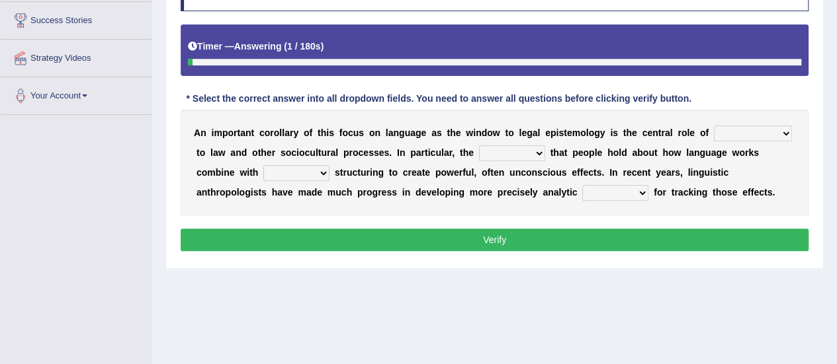
scroll to position [215, 0]
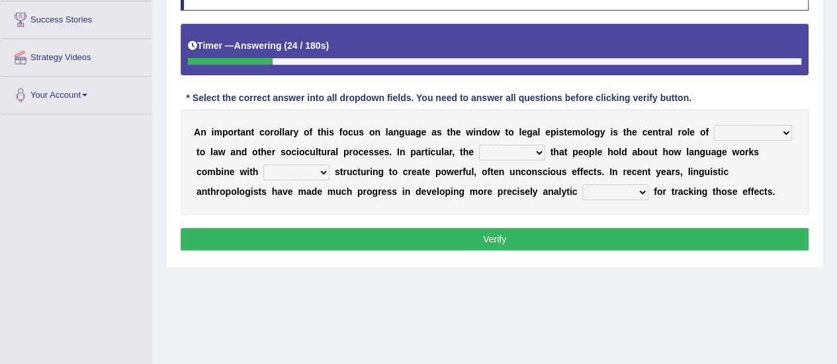
click at [779, 130] on select "discourse epoch dialect acquaintance" at bounding box center [753, 133] width 78 height 16
select select "dialect"
click at [714, 125] on select "discourse epoch dialect acquaintance" at bounding box center [753, 133] width 78 height 16
click at [759, 128] on select "discourse epoch dialect acquaintance" at bounding box center [753, 133] width 78 height 16
click at [529, 151] on select "deviation besmirch consent ideas" at bounding box center [512, 153] width 66 height 16
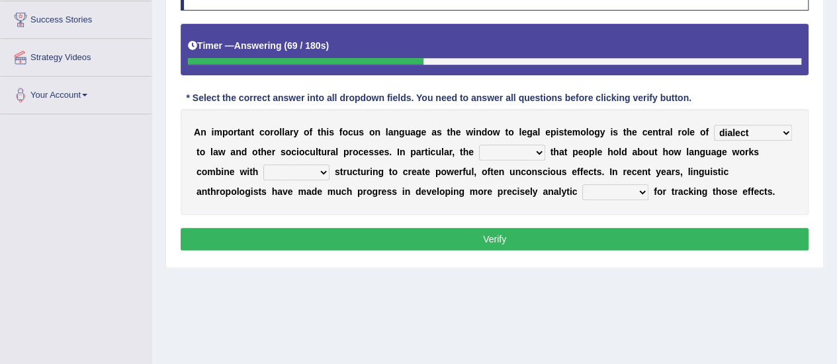
select select "deviation"
click at [479, 145] on select "deviation besmirch consent ideas" at bounding box center [512, 153] width 66 height 16
click at [321, 167] on select "mandatory linguistic legitimate customary" at bounding box center [296, 173] width 66 height 16
select select "linguistic"
click at [263, 165] on select "mandatory linguistic legitimate customary" at bounding box center [296, 173] width 66 height 16
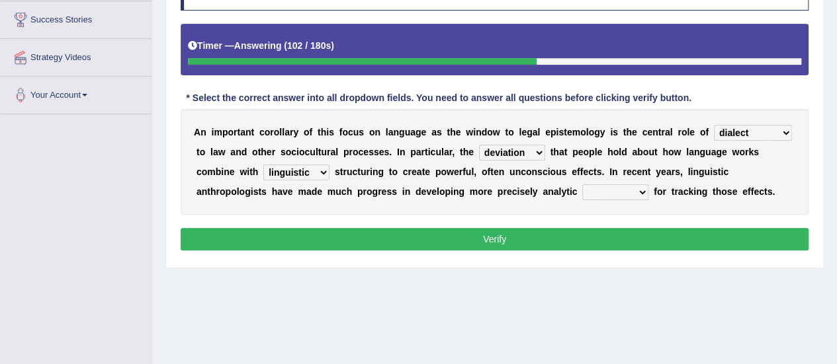
click at [635, 192] on select "tools appetite albums stroke" at bounding box center [615, 193] width 66 height 16
select select "tools"
click at [582, 185] on select "tools appetite albums stroke" at bounding box center [615, 193] width 66 height 16
click at [589, 234] on button "Verify" at bounding box center [495, 239] width 628 height 22
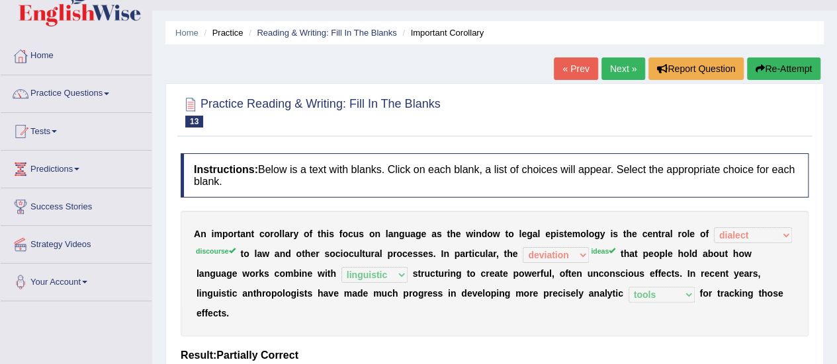
scroll to position [13, 0]
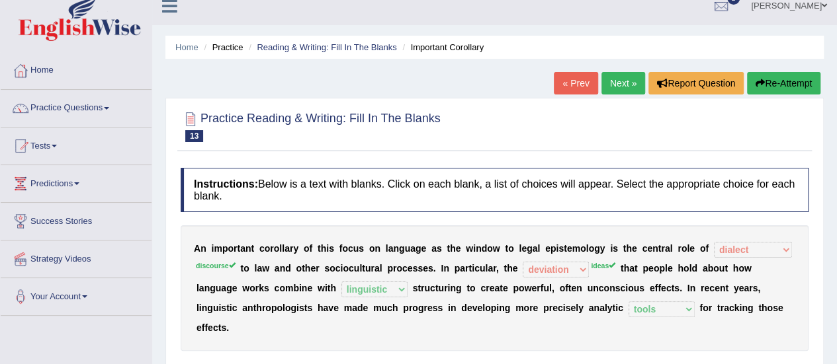
click at [618, 87] on link "Next »" at bounding box center [623, 83] width 44 height 22
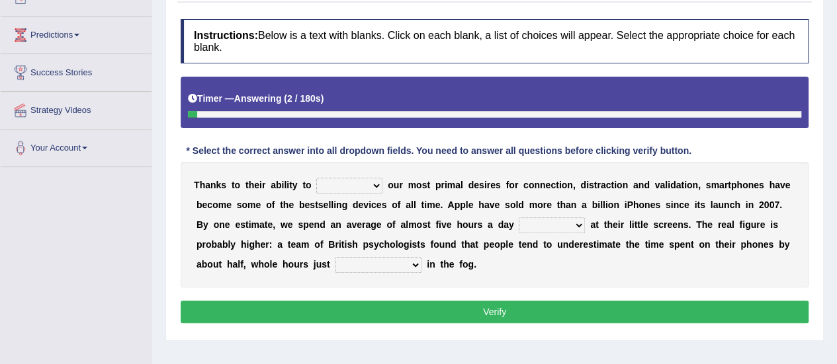
scroll to position [164, 0]
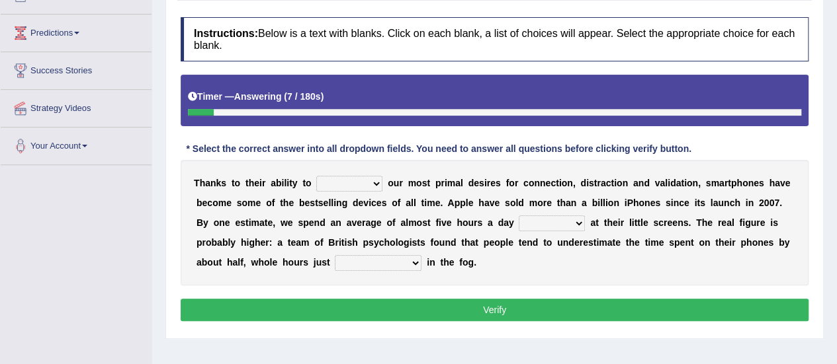
click at [376, 183] on select "hijack describe sharpen conserve" at bounding box center [349, 184] width 66 height 16
click at [316, 176] on select "hijack describe sharpen conserve" at bounding box center [349, 184] width 66 height 16
click at [365, 185] on select "hijack describe sharpen conserve" at bounding box center [349, 184] width 66 height 16
click at [316, 176] on select "hijack describe sharpen conserve" at bounding box center [349, 184] width 66 height 16
click at [421, 195] on div "T [PERSON_NAME] t o t h e i r a b i l i t y t o hijack describe [PERSON_NAME] c…" at bounding box center [495, 223] width 628 height 126
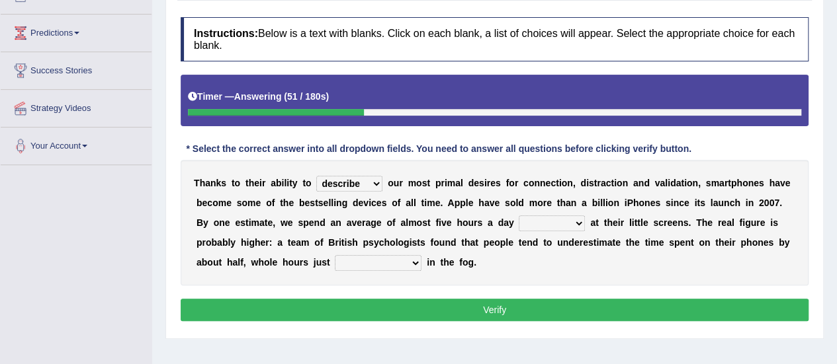
click at [374, 180] on select "hijack describe sharpen conserve" at bounding box center [349, 184] width 66 height 16
select select "conserve"
click at [316, 176] on select "hijack describe sharpen conserve" at bounding box center [349, 184] width 66 height 16
click at [576, 224] on select "watching waggling snoring staring" at bounding box center [552, 224] width 66 height 16
select select "watching"
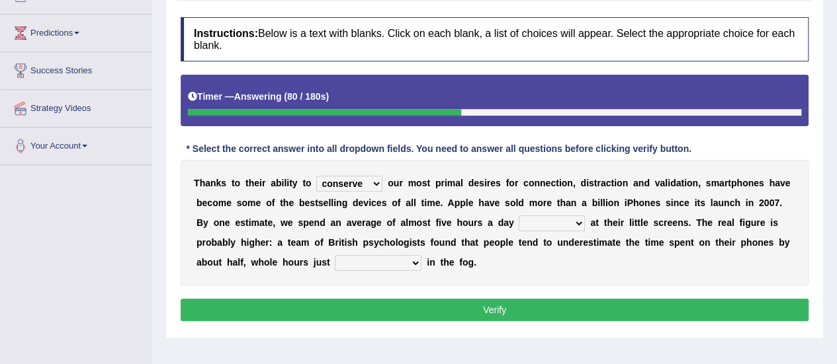
click at [519, 216] on select "watching waggling snoring staring" at bounding box center [552, 224] width 66 height 16
click at [411, 265] on select "has evaporated evaporating evaporate evaporates" at bounding box center [378, 263] width 87 height 16
click at [335, 255] on select "has evaporated evaporating evaporate evaporates" at bounding box center [378, 263] width 87 height 16
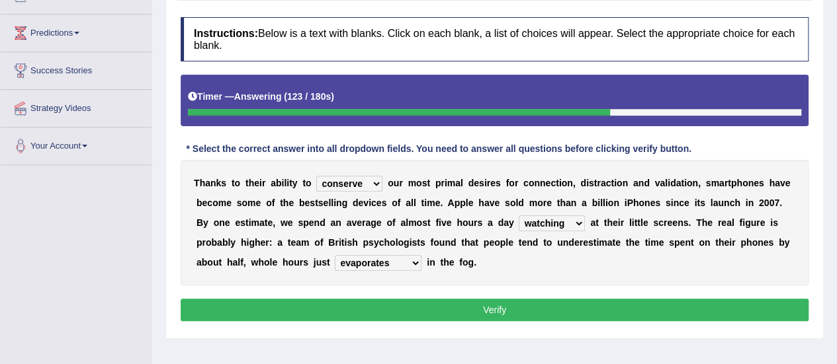
click at [414, 264] on select "has evaporated evaporating evaporate evaporates" at bounding box center [378, 263] width 87 height 16
select select "evaporate"
click at [335, 255] on select "has evaporated evaporating evaporate evaporates" at bounding box center [378, 263] width 87 height 16
click at [413, 302] on button "Verify" at bounding box center [495, 310] width 628 height 22
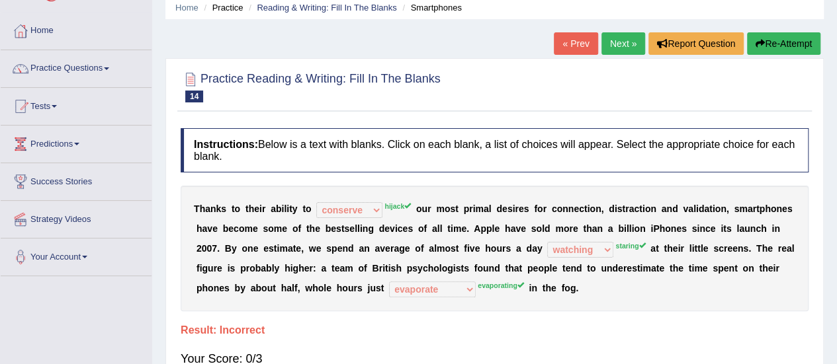
scroll to position [46, 0]
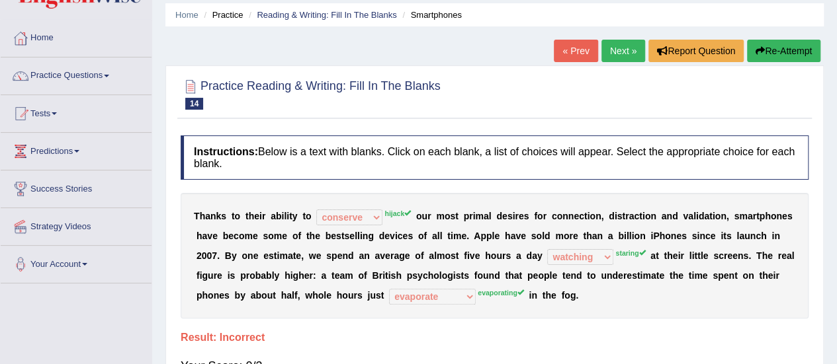
click at [770, 58] on button "Re-Attempt" at bounding box center [783, 51] width 73 height 22
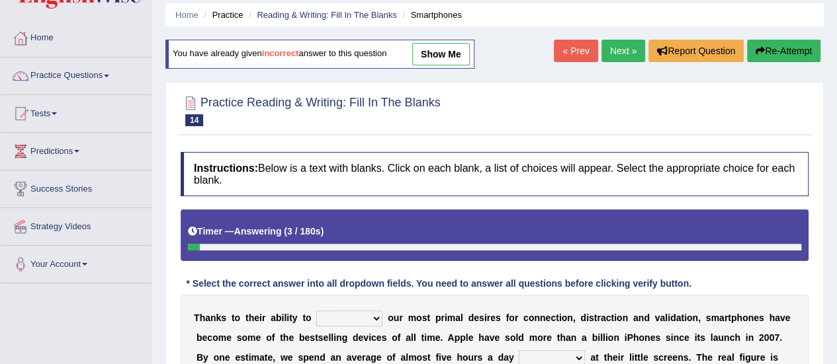
click at [372, 320] on select "hijack describe sharpen conserve" at bounding box center [349, 319] width 66 height 16
select select "hijack"
click at [316, 311] on select "hijack describe sharpen conserve" at bounding box center [349, 319] width 66 height 16
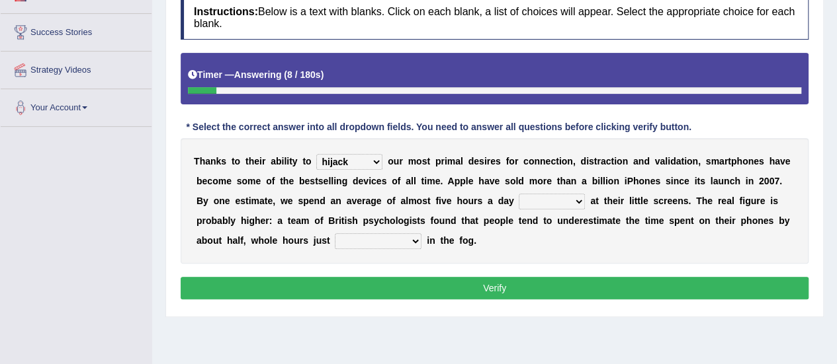
scroll to position [205, 0]
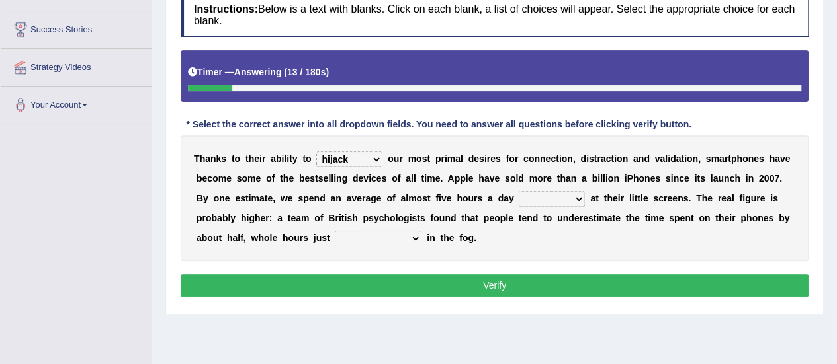
click at [564, 195] on select "watching waggling snoring staring" at bounding box center [552, 199] width 66 height 16
select select "staring"
click at [519, 191] on select "watching waggling snoring staring" at bounding box center [552, 199] width 66 height 16
click at [404, 238] on select "has evaporated evaporating evaporate evaporates" at bounding box center [378, 239] width 87 height 16
select select "evaporating"
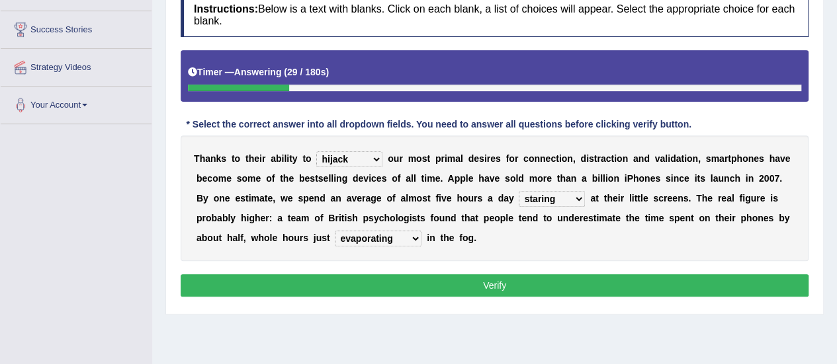
click at [335, 231] on select "has evaporated evaporating evaporate evaporates" at bounding box center [378, 239] width 87 height 16
click at [378, 288] on button "Verify" at bounding box center [495, 286] width 628 height 22
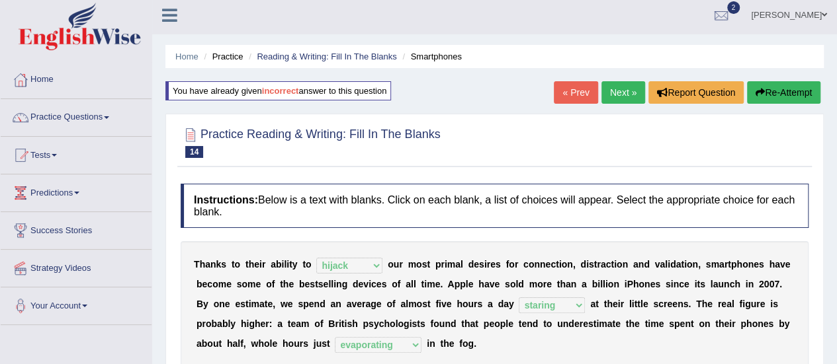
scroll to position [1, 0]
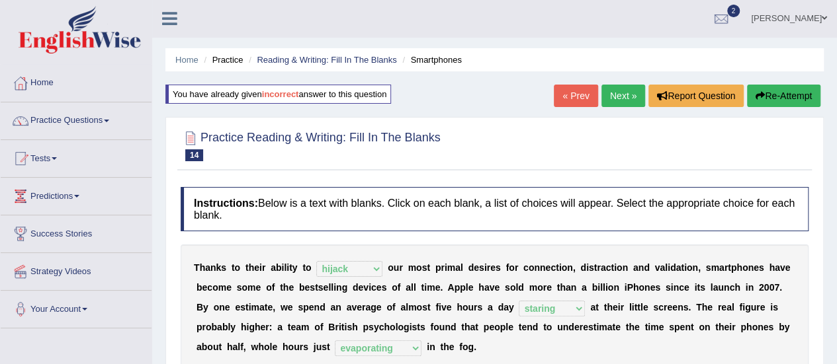
click at [628, 98] on link "Next »" at bounding box center [623, 96] width 44 height 22
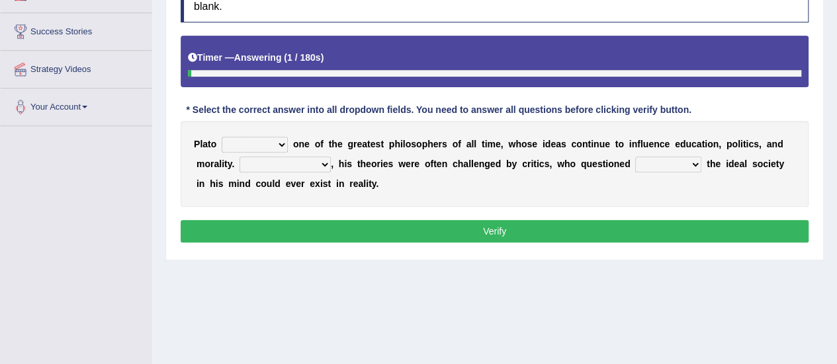
scroll to position [226, 0]
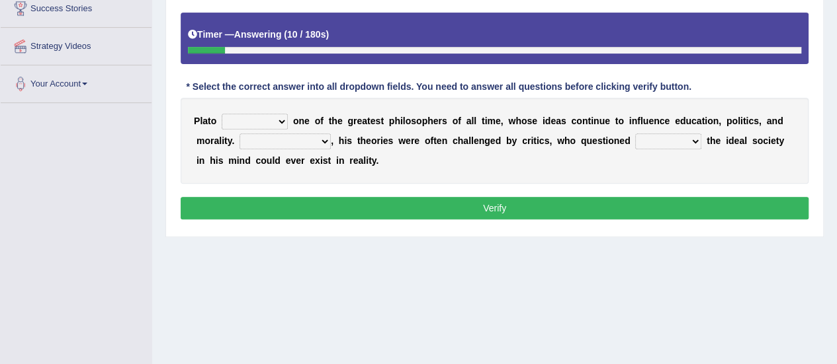
click at [281, 120] on select "keeps comes claims remains" at bounding box center [255, 122] width 66 height 16
select select "remains"
click at [222, 114] on select "keeps comes claims remains" at bounding box center [255, 122] width 66 height 16
click at [321, 139] on select "Notwithstanding So However Whatever" at bounding box center [284, 142] width 91 height 16
select select "However"
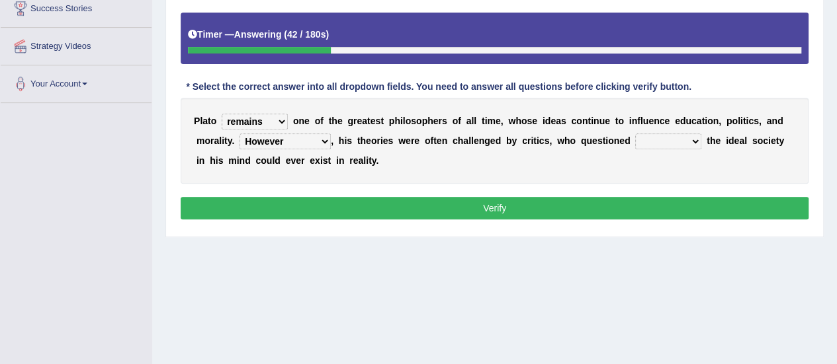
click at [239, 134] on select "Notwithstanding So However Whatever" at bounding box center [284, 142] width 91 height 16
click at [683, 140] on select "which what that whether" at bounding box center [668, 142] width 66 height 16
select select "that"
click at [635, 134] on select "which what that whether" at bounding box center [668, 142] width 66 height 16
click at [599, 202] on button "Verify" at bounding box center [495, 208] width 628 height 22
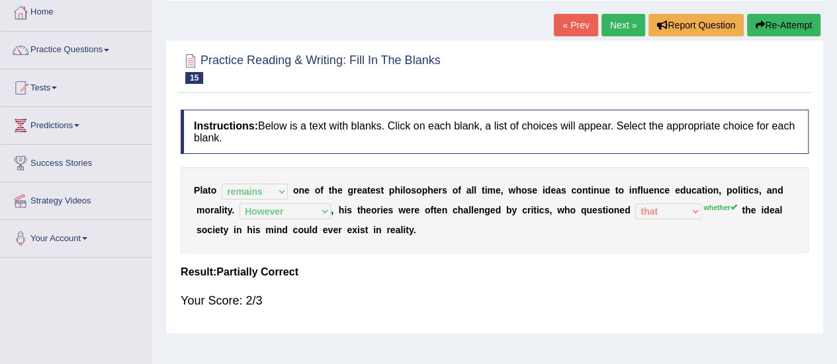
scroll to position [0, 0]
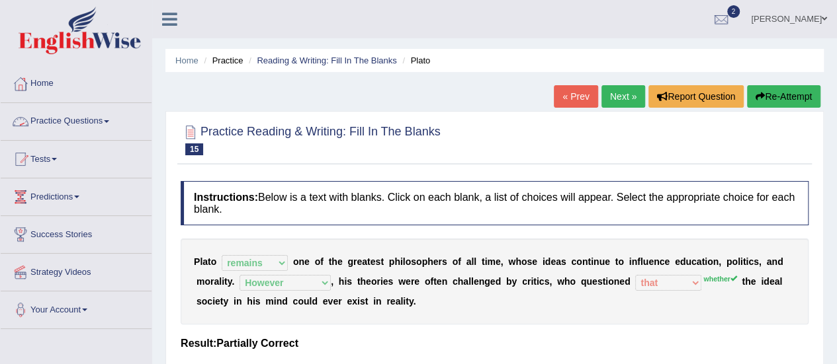
click at [108, 124] on link "Practice Questions" at bounding box center [76, 119] width 151 height 33
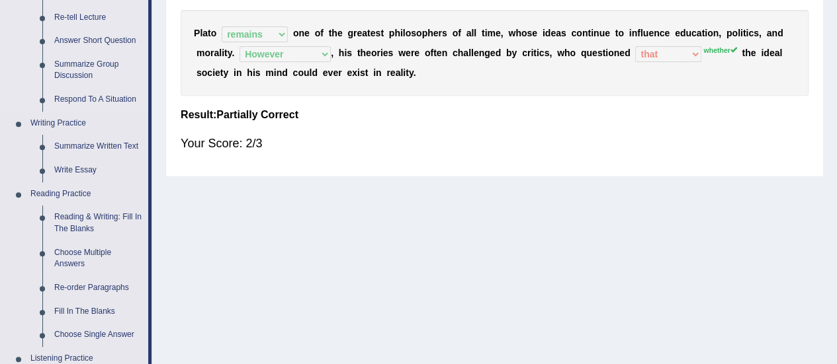
scroll to position [228, 0]
click at [87, 226] on link "Reading & Writing: Fill In The Blanks" at bounding box center [98, 223] width 100 height 35
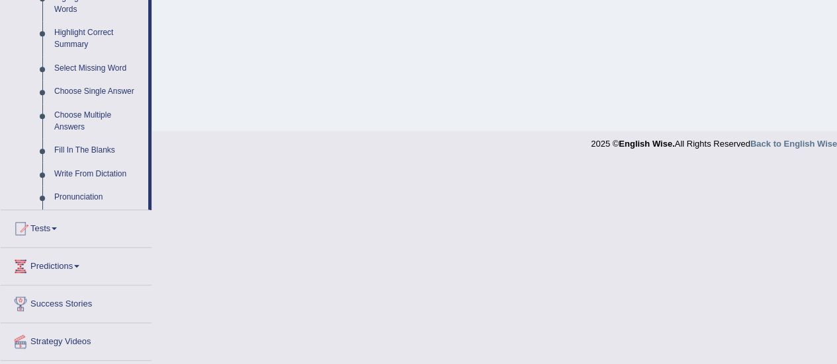
scroll to position [634, 0]
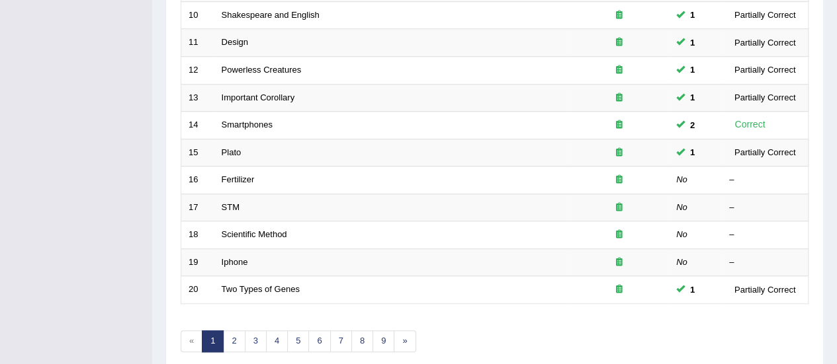
scroll to position [453, 0]
click at [234, 337] on link "2" at bounding box center [234, 341] width 22 height 22
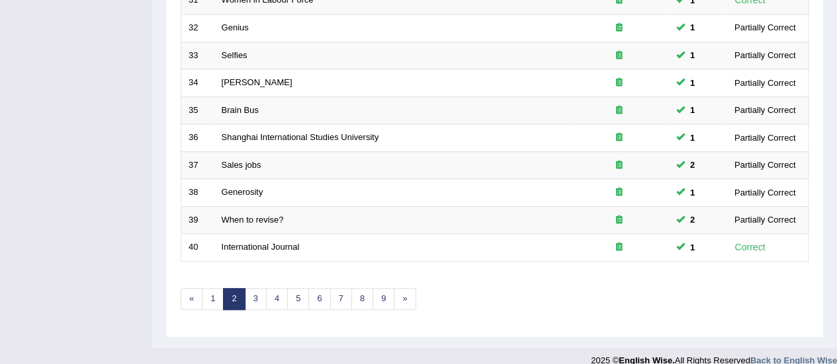
scroll to position [496, 0]
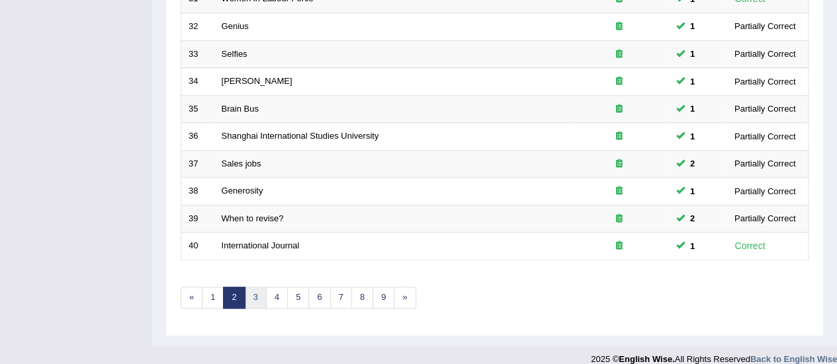
click at [254, 294] on link "3" at bounding box center [256, 298] width 22 height 22
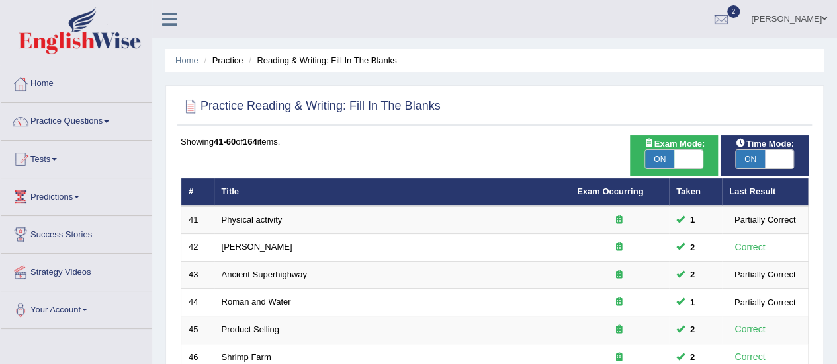
click at [109, 121] on span at bounding box center [106, 121] width 5 height 3
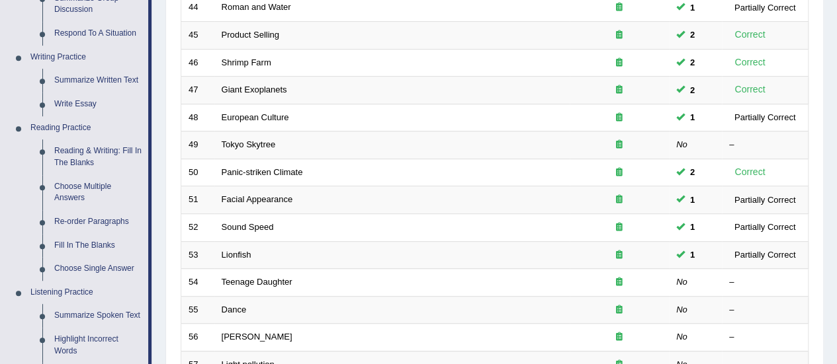
scroll to position [296, 0]
click at [97, 242] on link "Fill In The Blanks" at bounding box center [98, 245] width 100 height 24
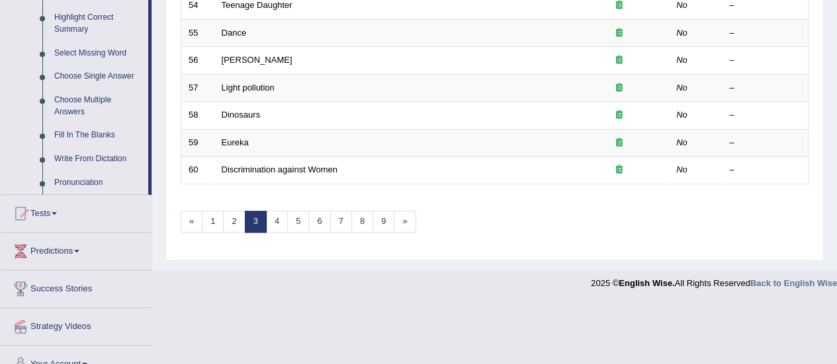
scroll to position [617, 0]
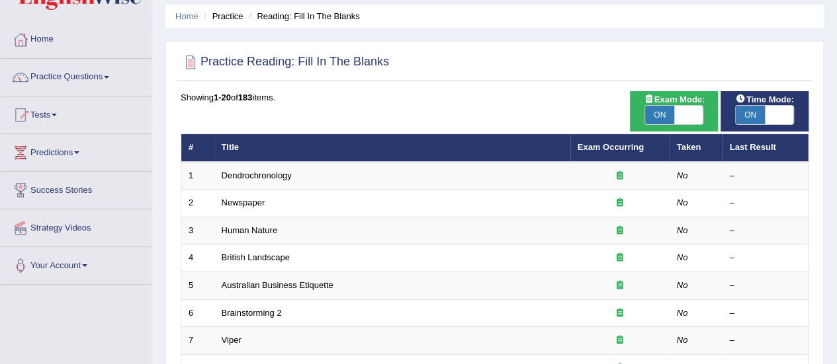
scroll to position [36, 0]
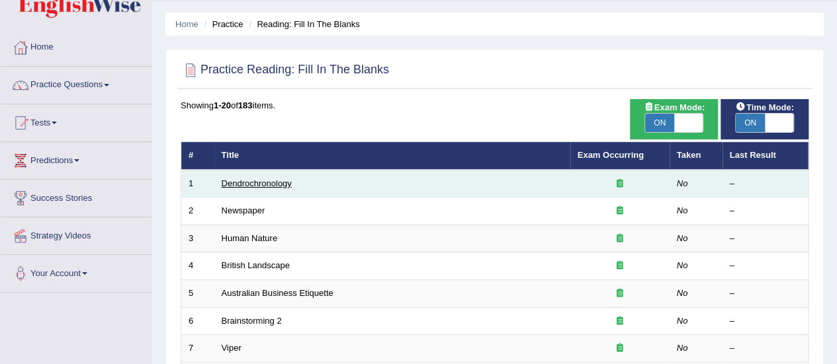
click at [271, 182] on link "Dendrochronology" at bounding box center [257, 184] width 70 height 10
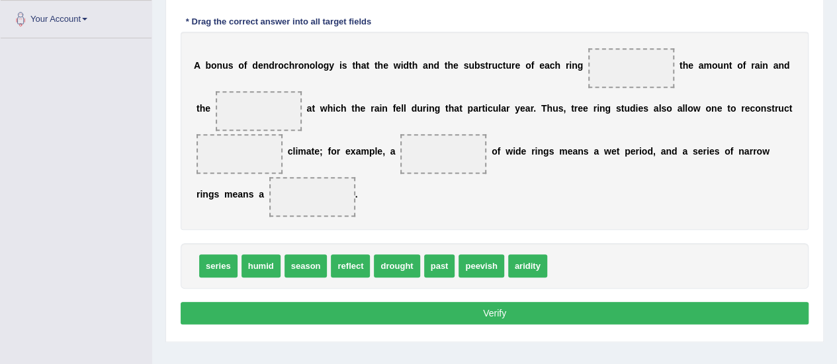
scroll to position [290, 0]
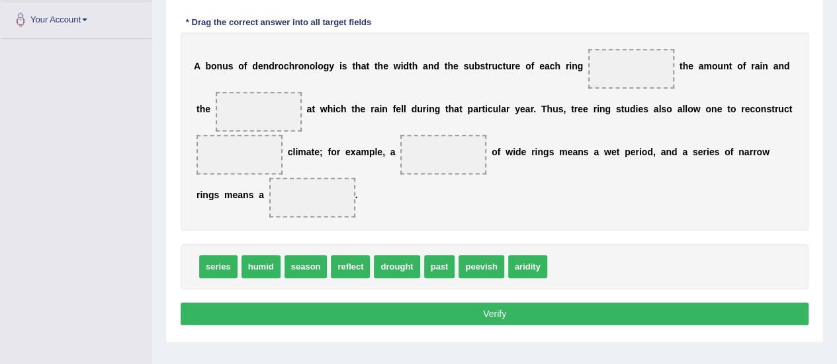
click at [337, 275] on span "reflect" at bounding box center [350, 266] width 39 height 23
click at [351, 265] on span "reflect" at bounding box center [350, 266] width 39 height 23
drag, startPoint x: 351, startPoint y: 266, endPoint x: 671, endPoint y: 34, distance: 395.6
click at [671, 35] on span "reflect" at bounding box center [662, 46] width 39 height 23
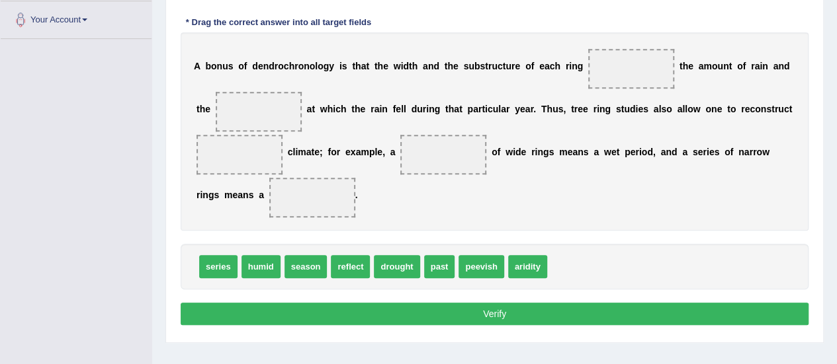
click at [347, 261] on span "reflect" at bounding box center [350, 266] width 39 height 23
drag, startPoint x: 344, startPoint y: 267, endPoint x: 612, endPoint y: 63, distance: 337.0
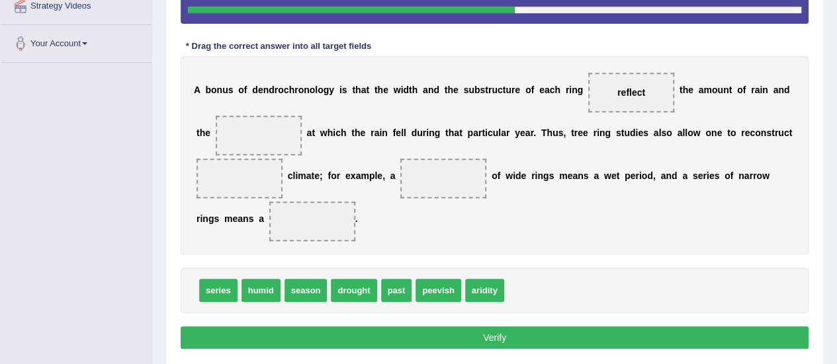
scroll to position [275, 0]
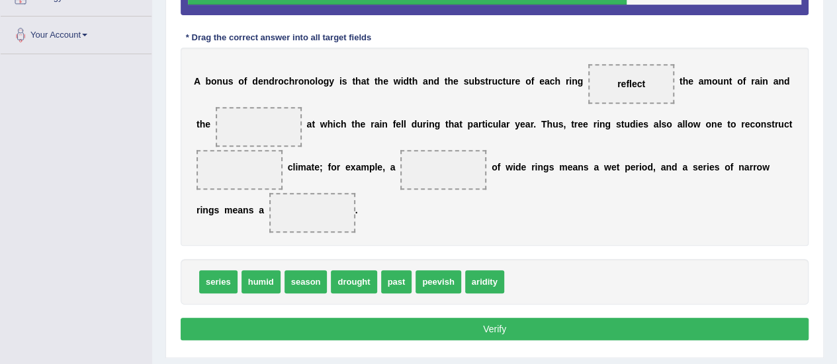
click at [221, 285] on span "series" at bounding box center [218, 282] width 38 height 23
click at [217, 276] on span "series" at bounding box center [218, 282] width 38 height 23
drag, startPoint x: 217, startPoint y: 276, endPoint x: 247, endPoint y: 113, distance: 165.4
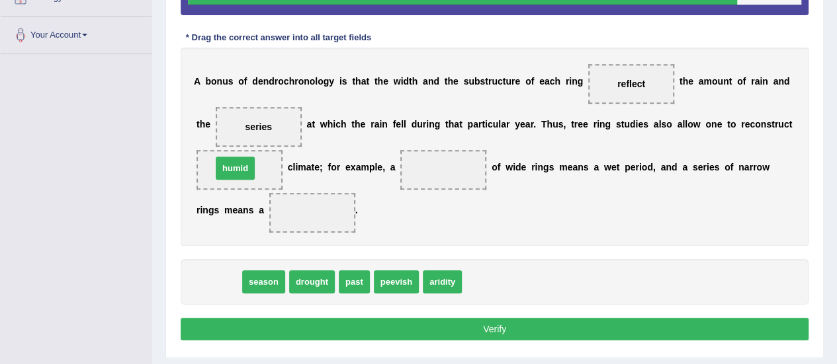
drag, startPoint x: 217, startPoint y: 282, endPoint x: 234, endPoint y: 169, distance: 115.0
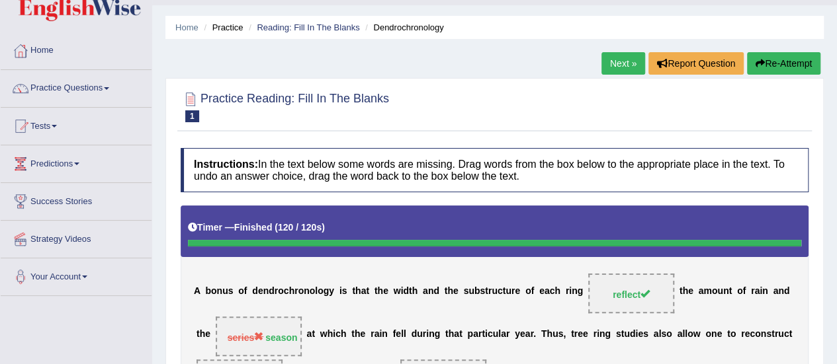
scroll to position [0, 0]
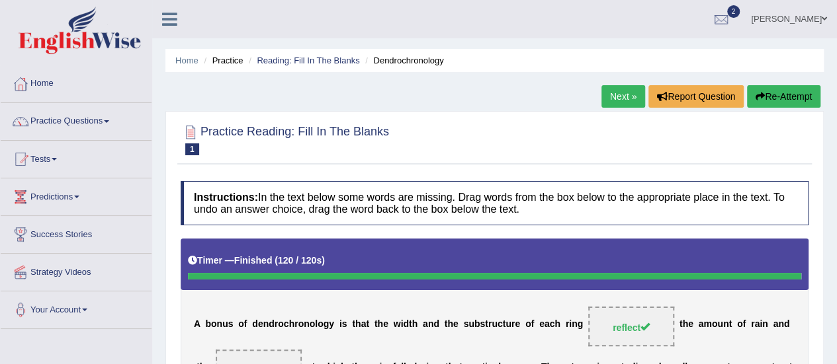
click at [617, 93] on link "Next »" at bounding box center [623, 96] width 44 height 22
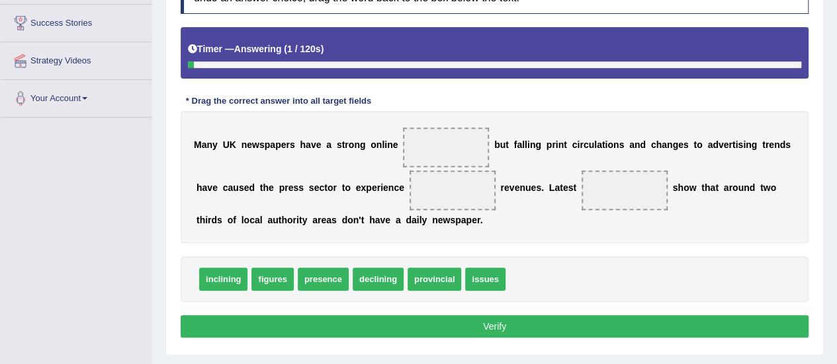
scroll to position [215, 0]
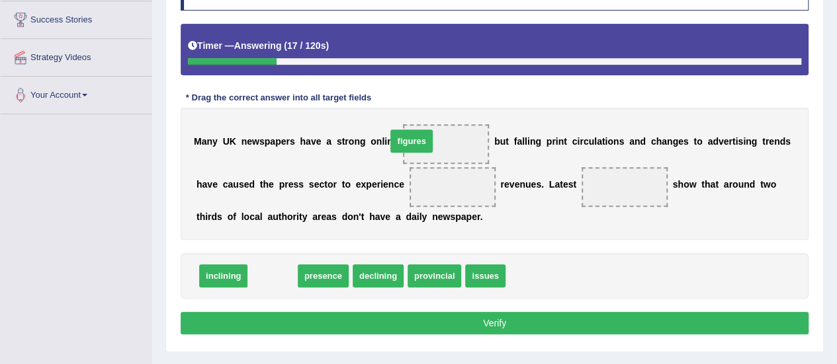
drag, startPoint x: 272, startPoint y: 273, endPoint x: 411, endPoint y: 139, distance: 193.2
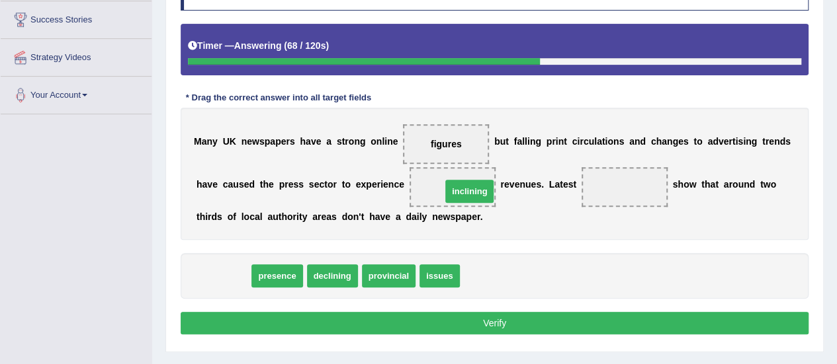
drag, startPoint x: 224, startPoint y: 273, endPoint x: 470, endPoint y: 187, distance: 260.5
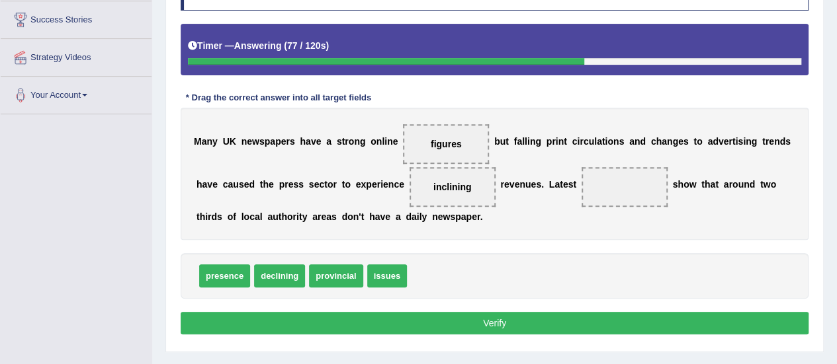
drag, startPoint x: 439, startPoint y: 150, endPoint x: 448, endPoint y: 142, distance: 11.7
click at [448, 142] on span "figures" at bounding box center [446, 144] width 86 height 40
drag, startPoint x: 448, startPoint y: 142, endPoint x: 650, endPoint y: 182, distance: 206.3
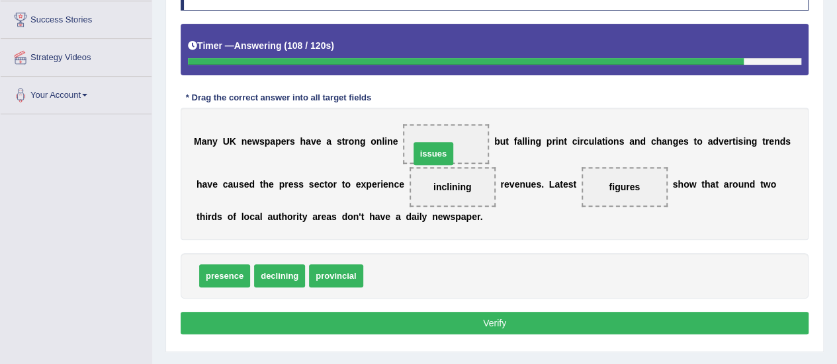
drag, startPoint x: 392, startPoint y: 271, endPoint x: 438, endPoint y: 148, distance: 130.8
click at [402, 317] on button "Verify" at bounding box center [495, 323] width 628 height 22
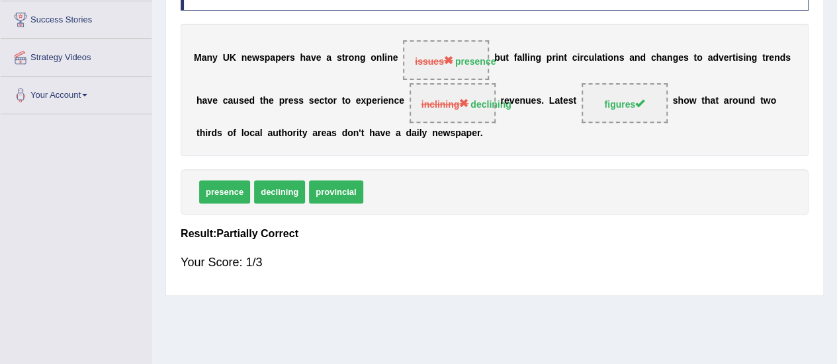
click at [402, 317] on div "Home Practice Reading: Fill In The Blanks Newspaper « Prev Next » Report Questi…" at bounding box center [494, 116] width 685 height 662
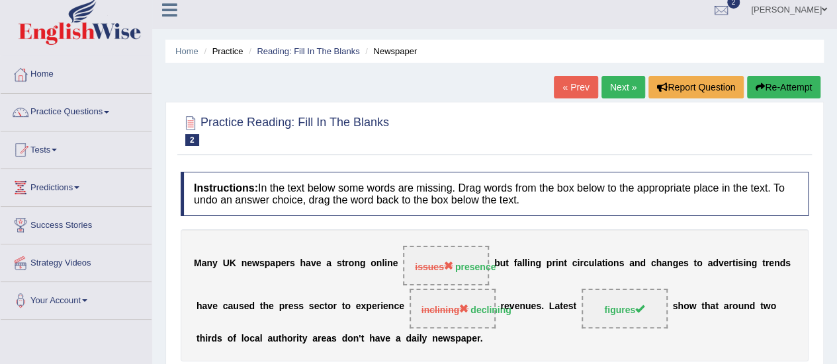
scroll to position [9, 0]
click at [614, 96] on link "Next »" at bounding box center [623, 87] width 44 height 22
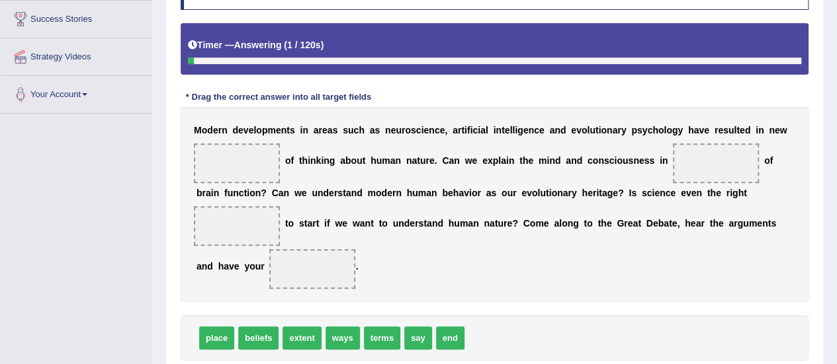
scroll to position [220, 0]
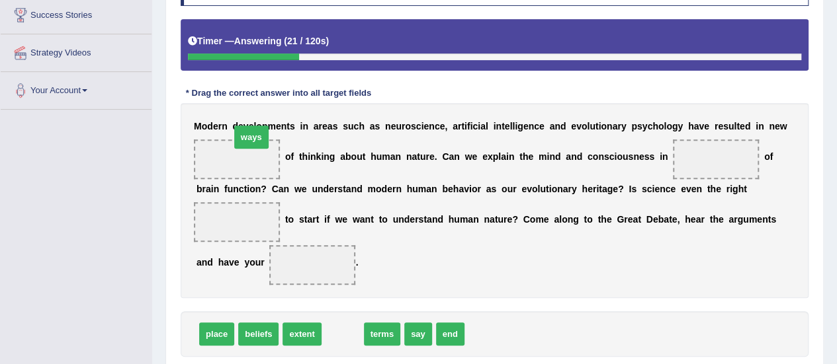
drag, startPoint x: 338, startPoint y: 330, endPoint x: 247, endPoint y: 124, distance: 225.7
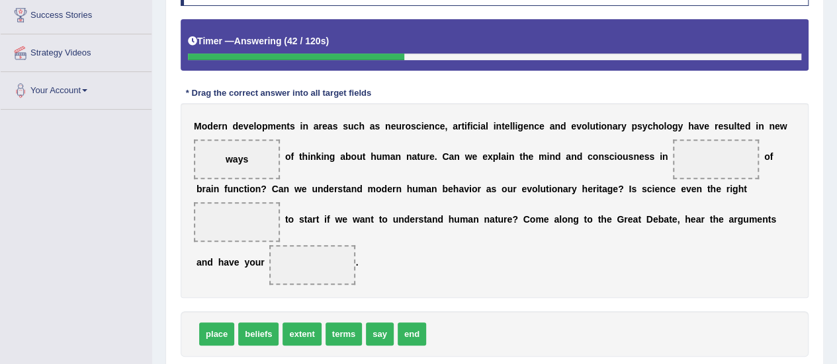
click at [337, 333] on span "terms" at bounding box center [343, 334] width 36 height 23
drag, startPoint x: 337, startPoint y: 333, endPoint x: 695, endPoint y: 161, distance: 396.2
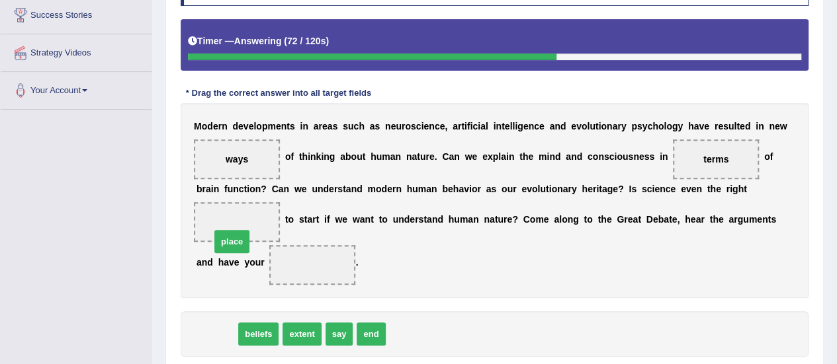
drag, startPoint x: 212, startPoint y: 330, endPoint x: 228, endPoint y: 237, distance: 93.9
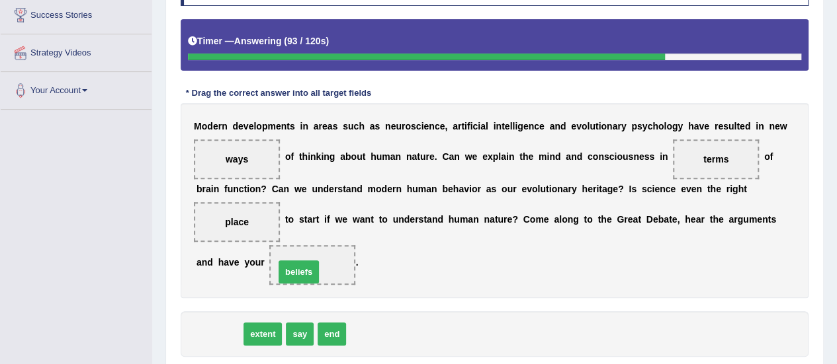
drag, startPoint x: 218, startPoint y: 331, endPoint x: 298, endPoint y: 269, distance: 100.8
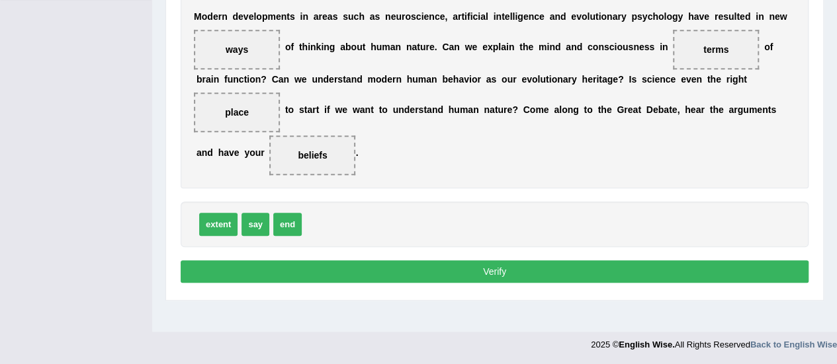
click at [499, 278] on button "Verify" at bounding box center [495, 272] width 628 height 22
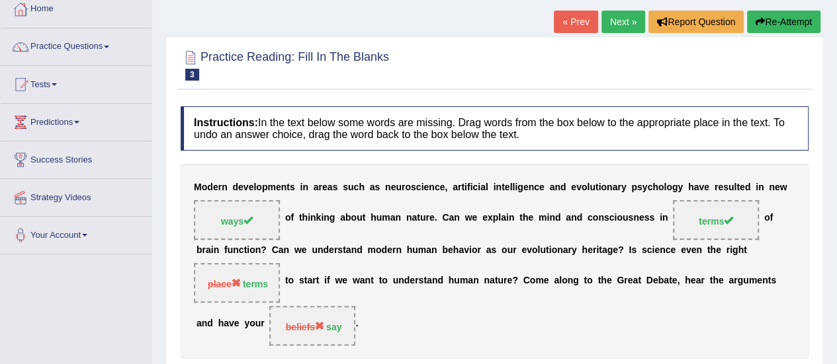
scroll to position [53, 0]
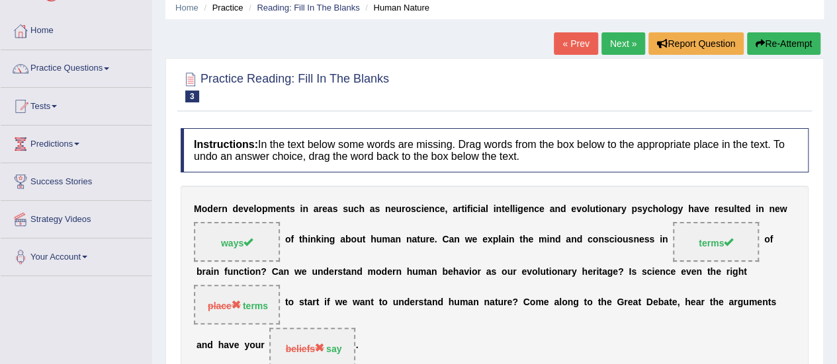
click at [618, 48] on link "Next »" at bounding box center [623, 43] width 44 height 22
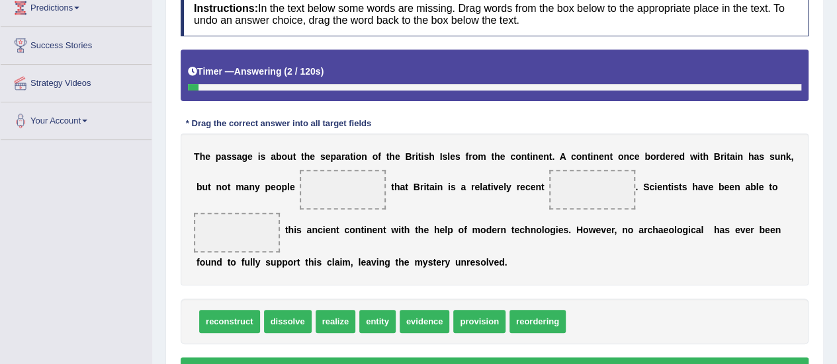
scroll to position [189, 0]
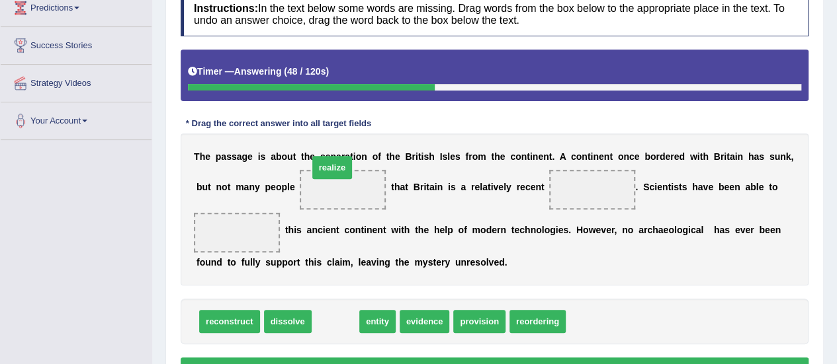
drag, startPoint x: 339, startPoint y: 318, endPoint x: 335, endPoint y: 161, distance: 156.2
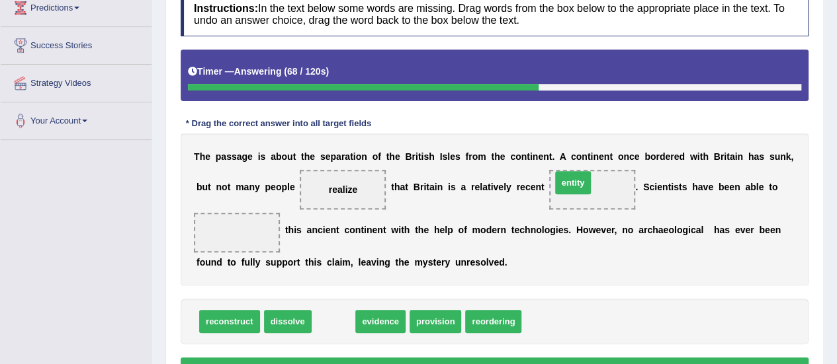
drag, startPoint x: 332, startPoint y: 317, endPoint x: 576, endPoint y: 181, distance: 278.7
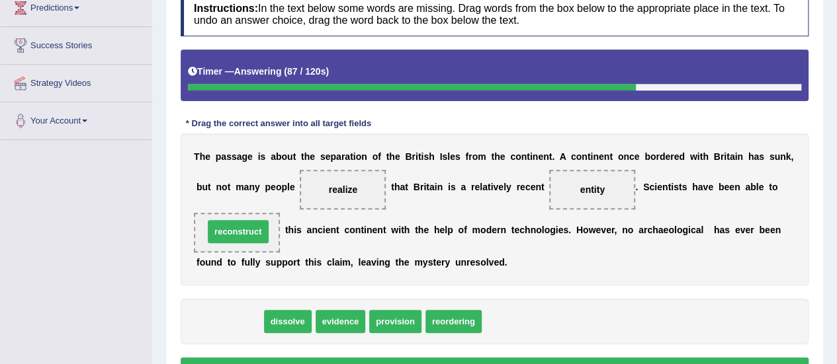
drag, startPoint x: 238, startPoint y: 312, endPoint x: 247, endPoint y: 222, distance: 90.4
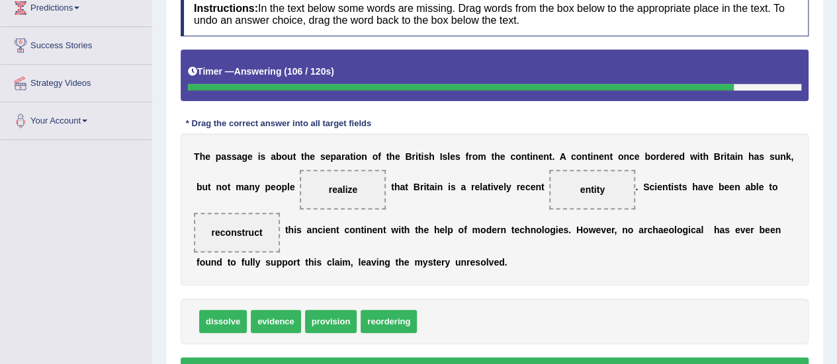
click at [400, 275] on div "T h e p a s s a g e i s a b o u t t h e s e p a r a t i o n o f t h e B r i t i…" at bounding box center [495, 210] width 628 height 152
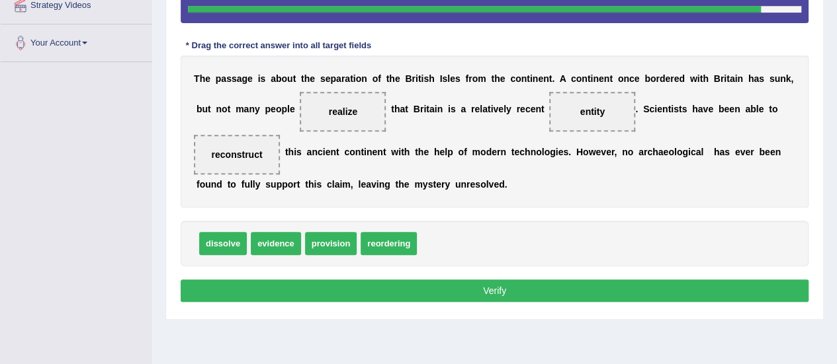
scroll to position [269, 0]
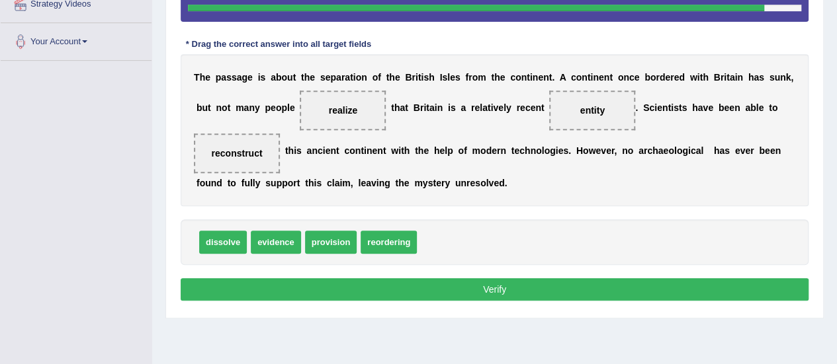
click at [521, 289] on button "Verify" at bounding box center [495, 289] width 628 height 22
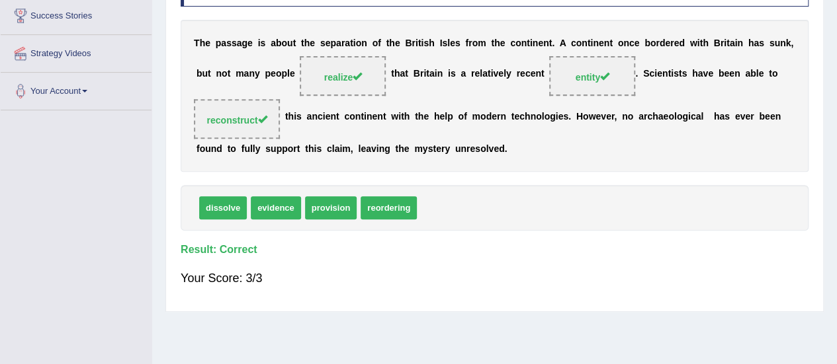
scroll to position [220, 0]
